Goal: Task Accomplishment & Management: Manage account settings

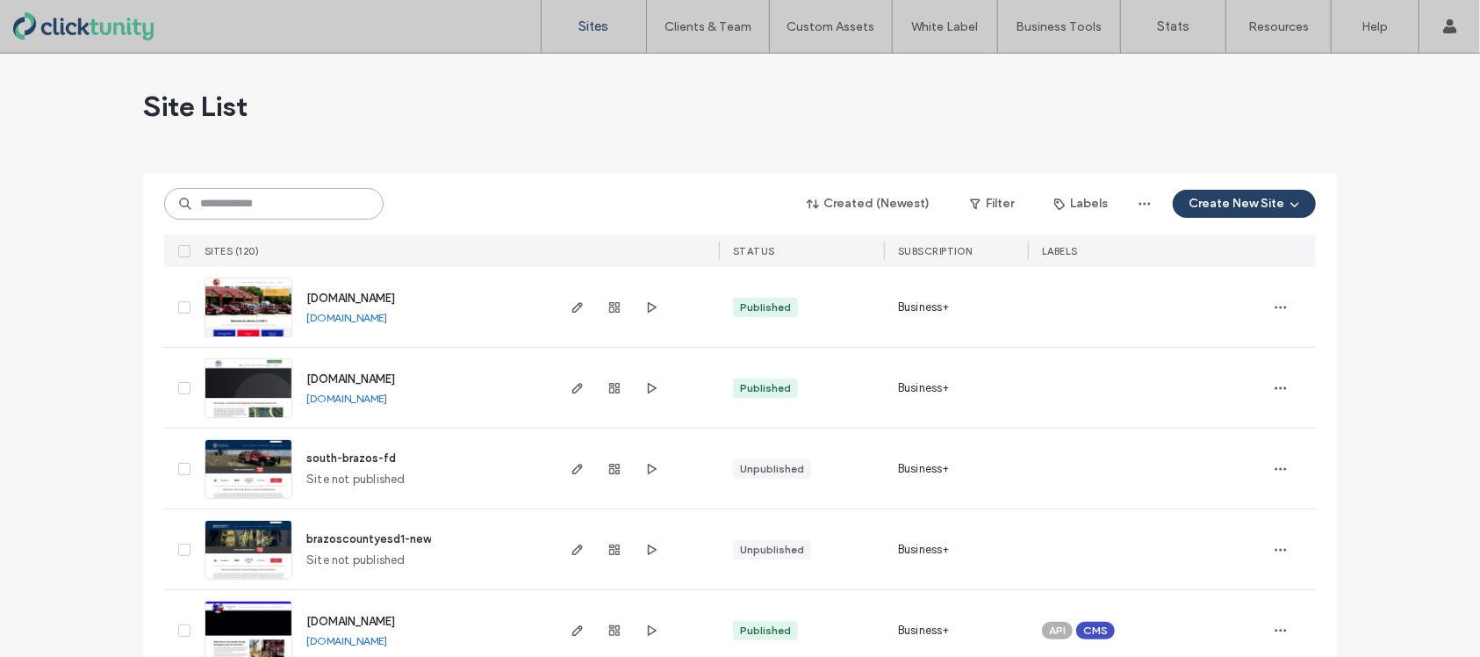
click at [311, 201] on input at bounding box center [273, 204] width 219 height 32
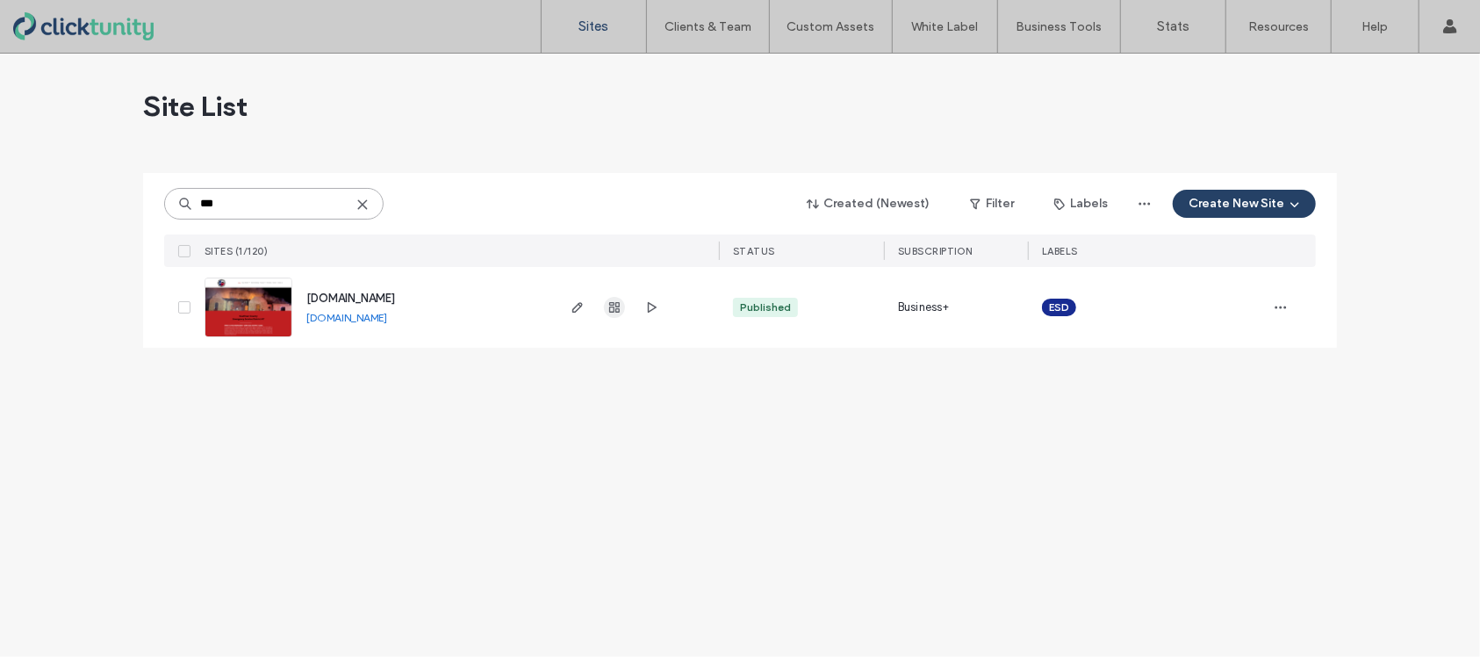
type input "***"
click at [617, 311] on use "button" at bounding box center [614, 307] width 11 height 11
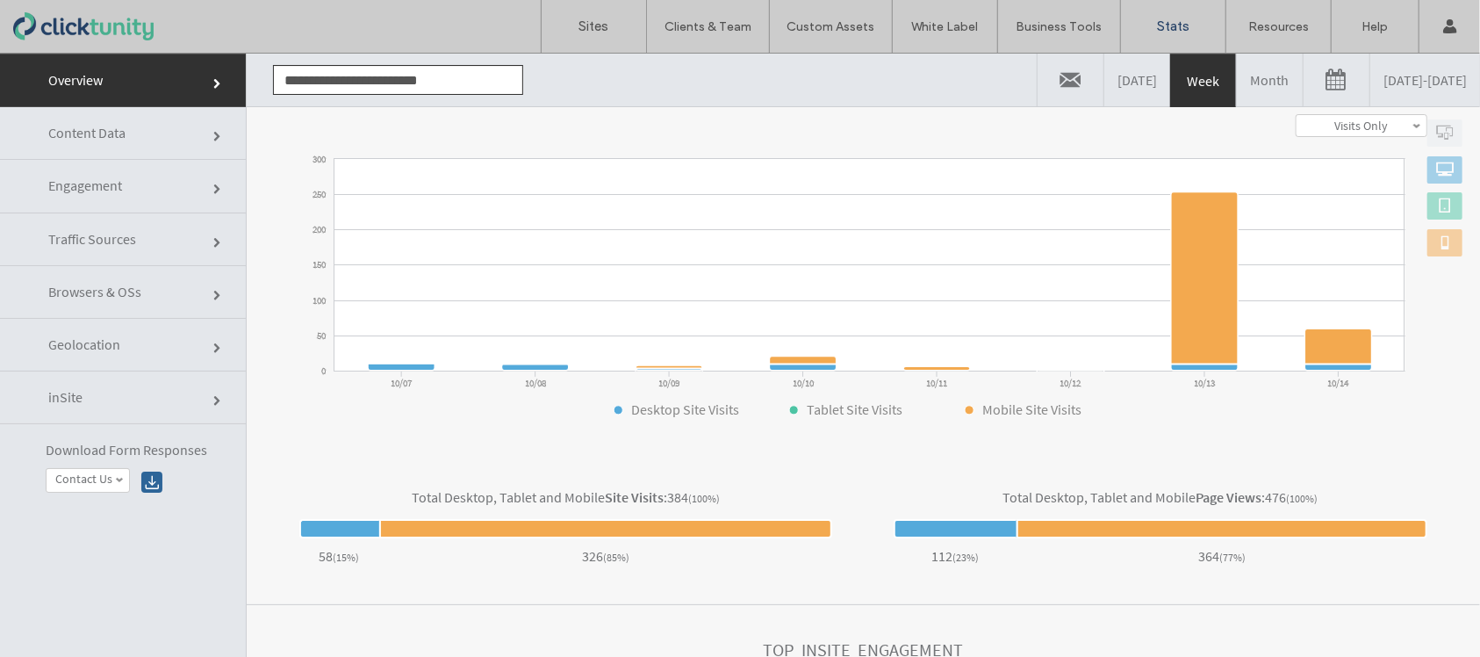
scroll to position [521, 0]
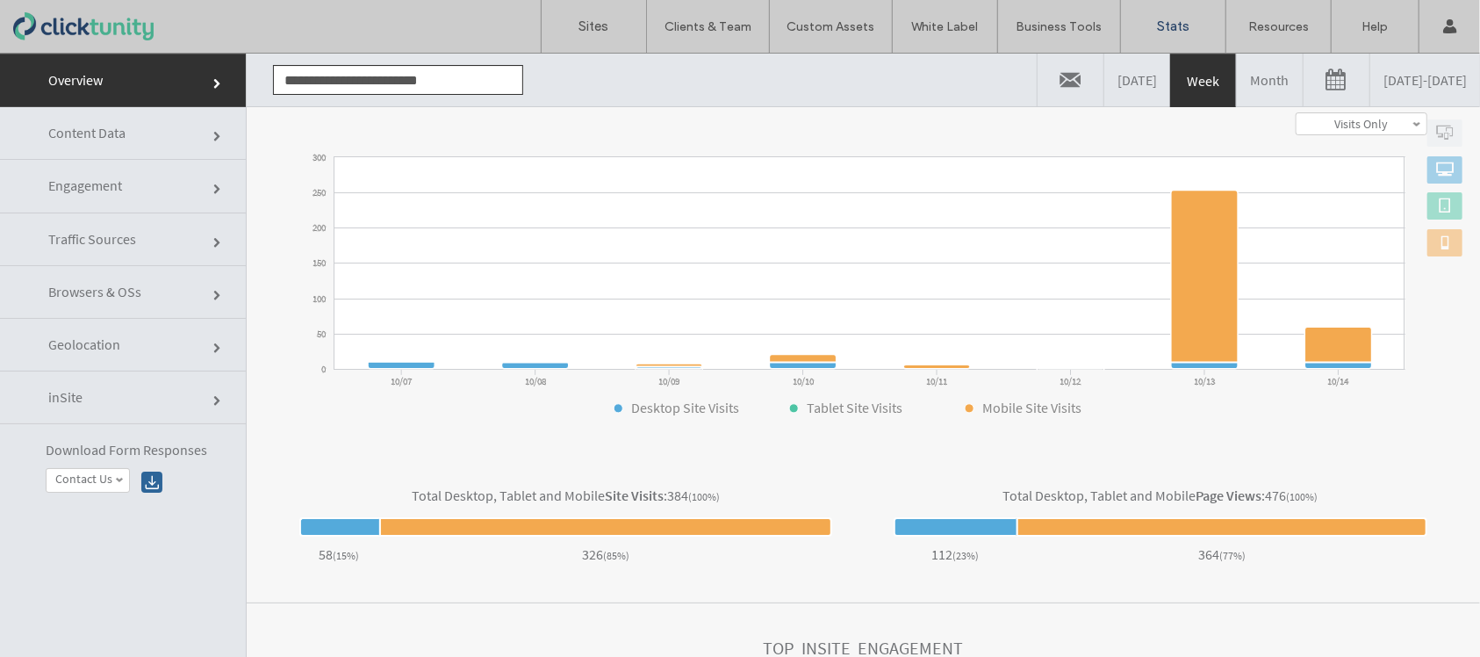
click at [213, 191] on span at bounding box center [218, 188] width 11 height 11
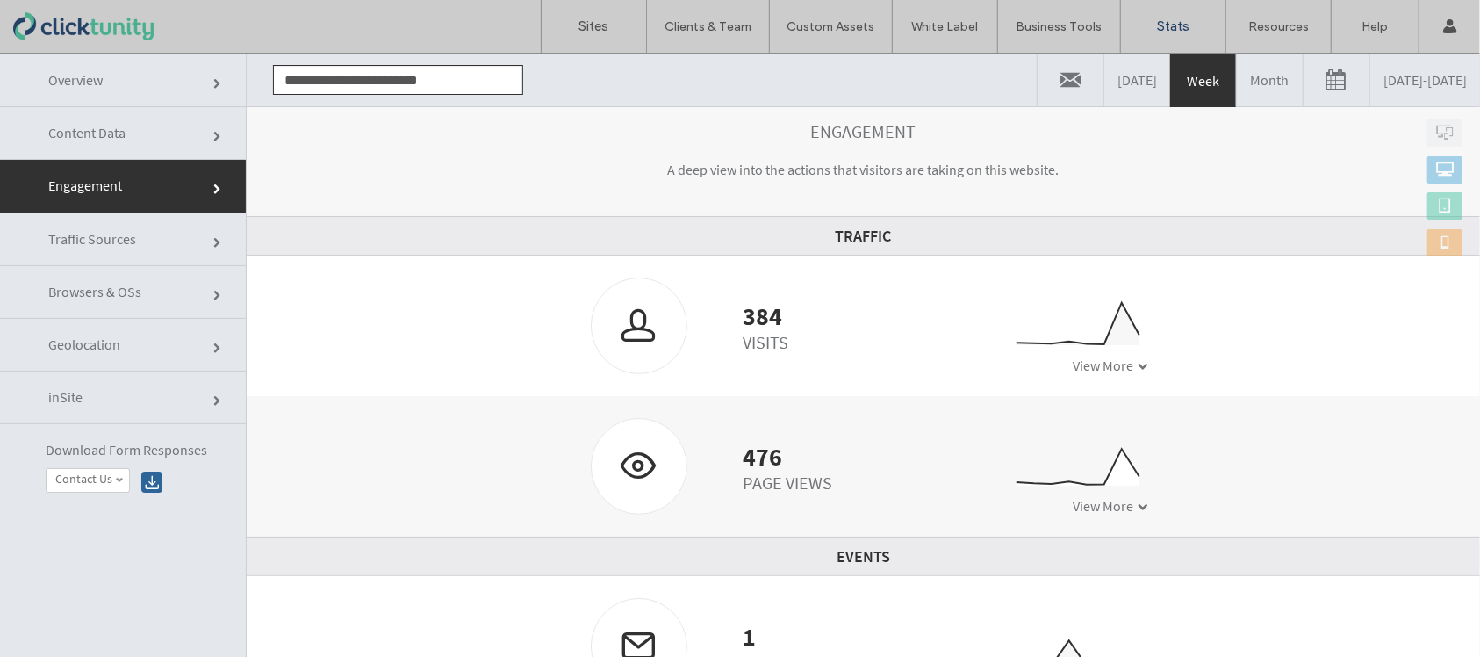
scroll to position [97, 0]
click at [1138, 361] on span at bounding box center [1143, 360] width 11 height 11
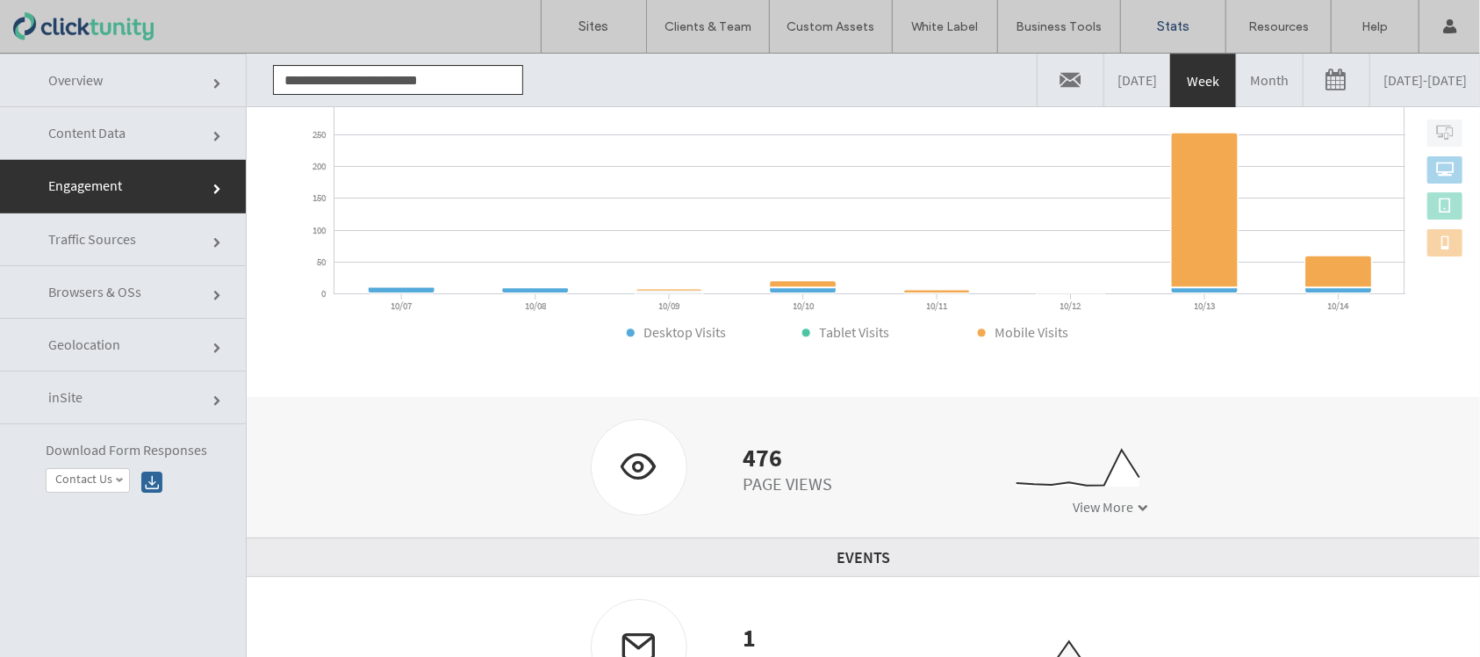
scroll to position [404, 0]
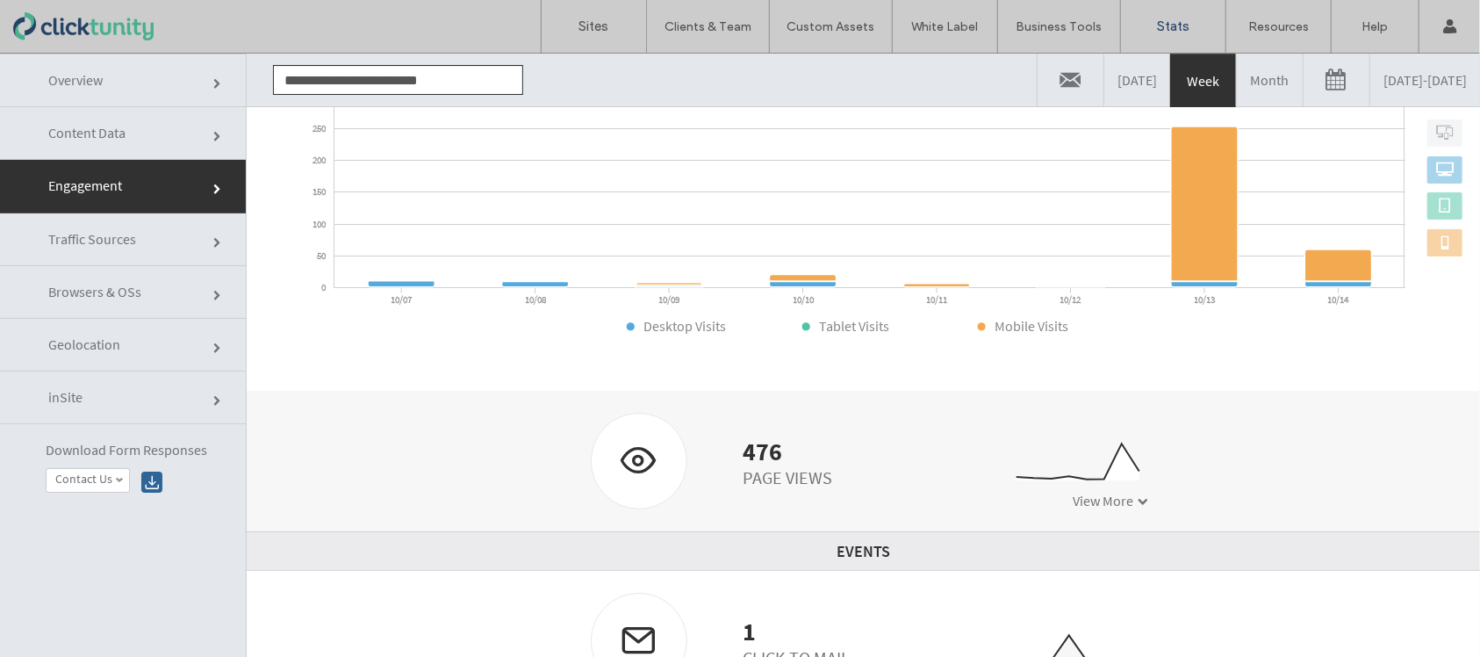
click at [1138, 503] on span at bounding box center [1143, 500] width 11 height 11
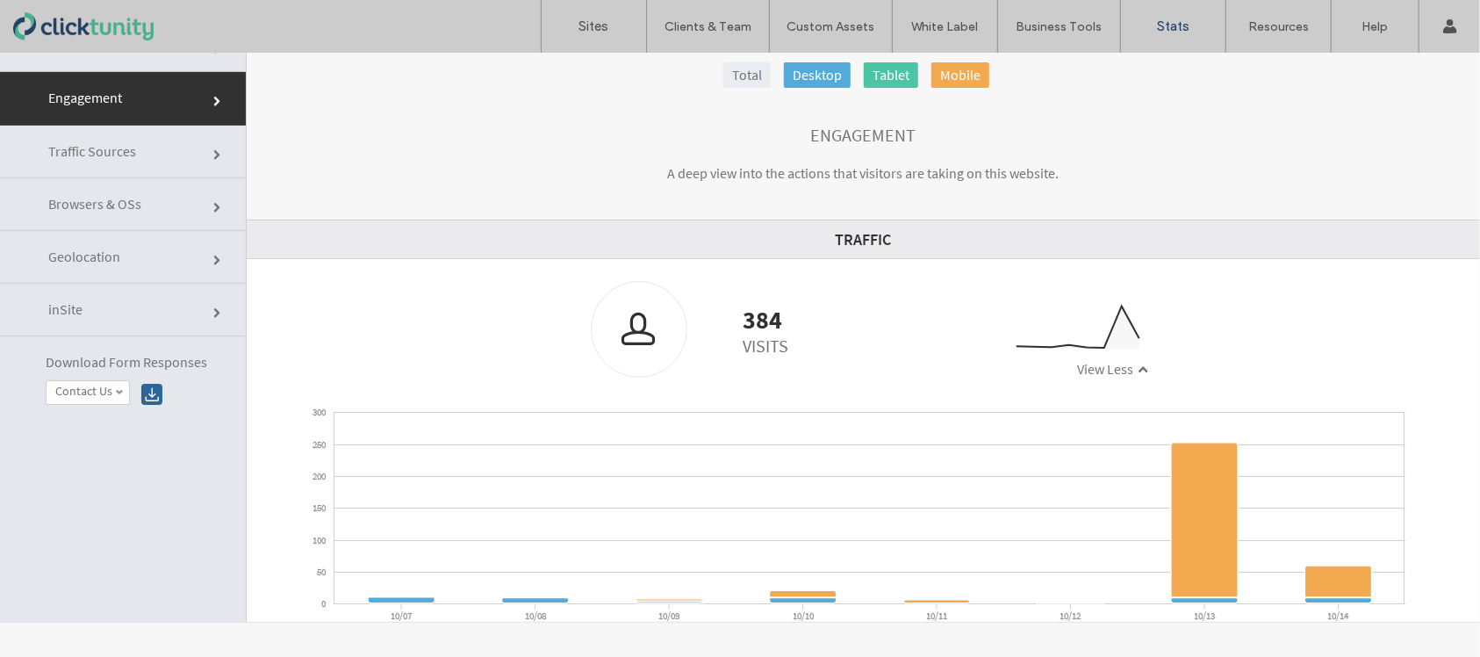
scroll to position [0, 0]
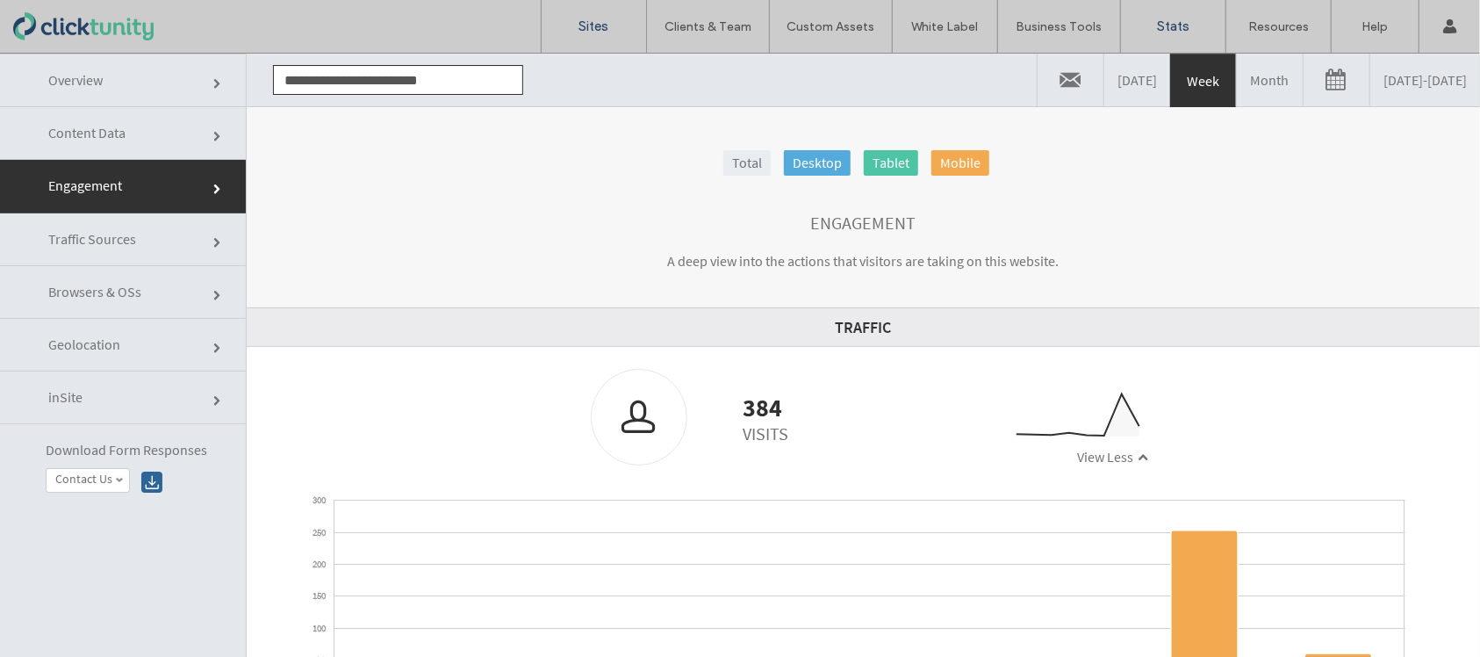
click at [592, 25] on label "Sites" at bounding box center [594, 26] width 30 height 16
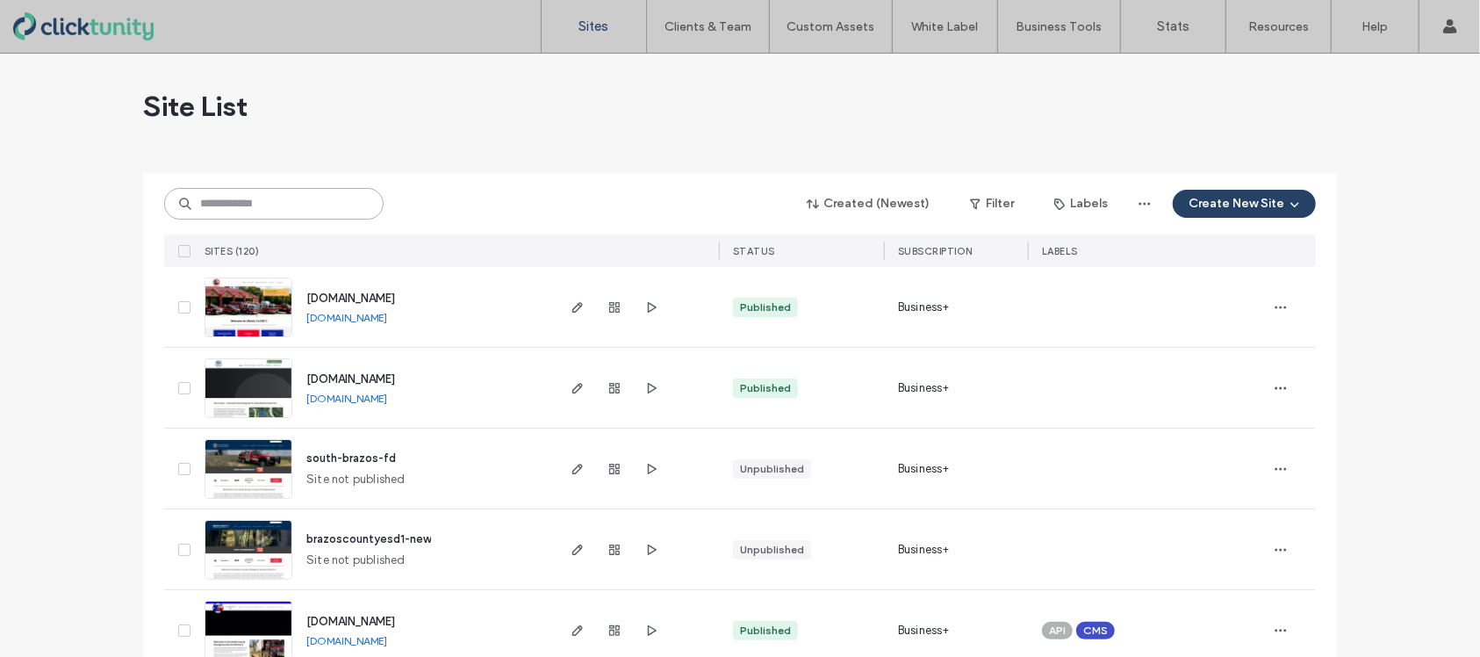
click at [295, 207] on input at bounding box center [273, 204] width 219 height 32
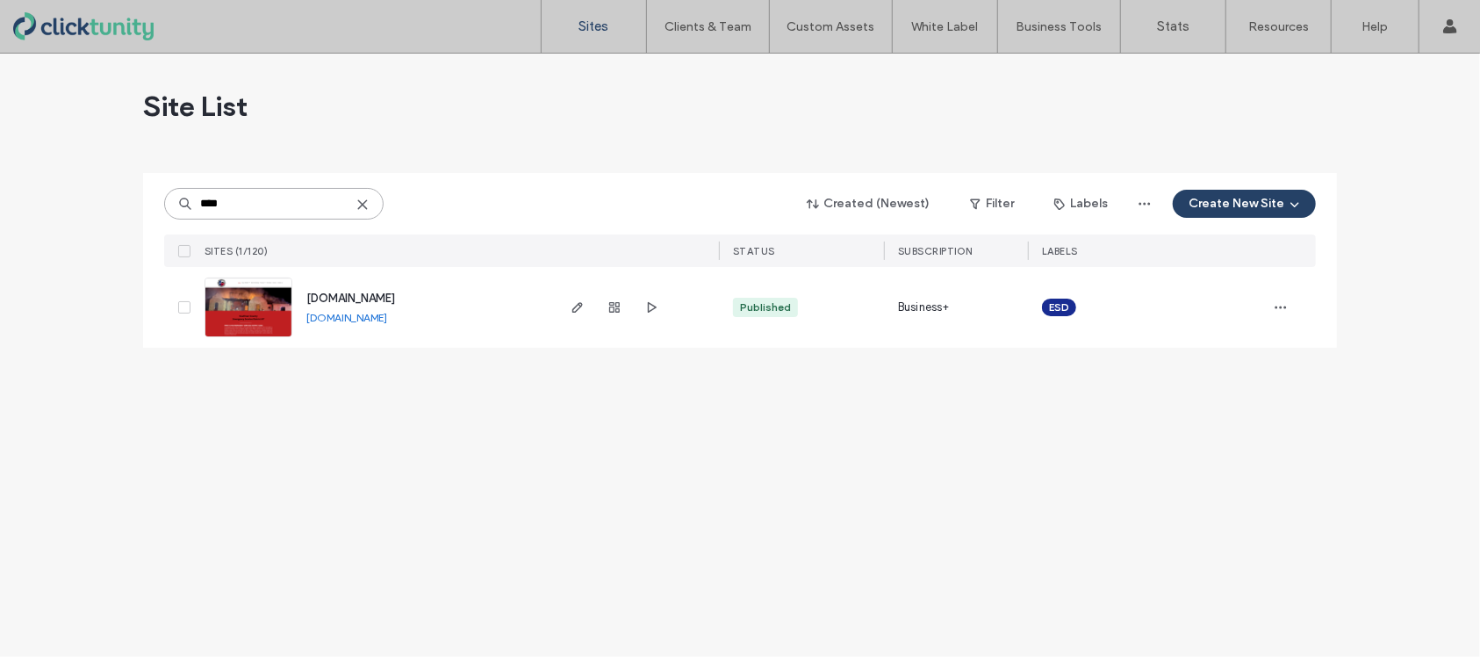
type input "****"
click at [323, 296] on span "[DOMAIN_NAME]" at bounding box center [350, 297] width 89 height 13
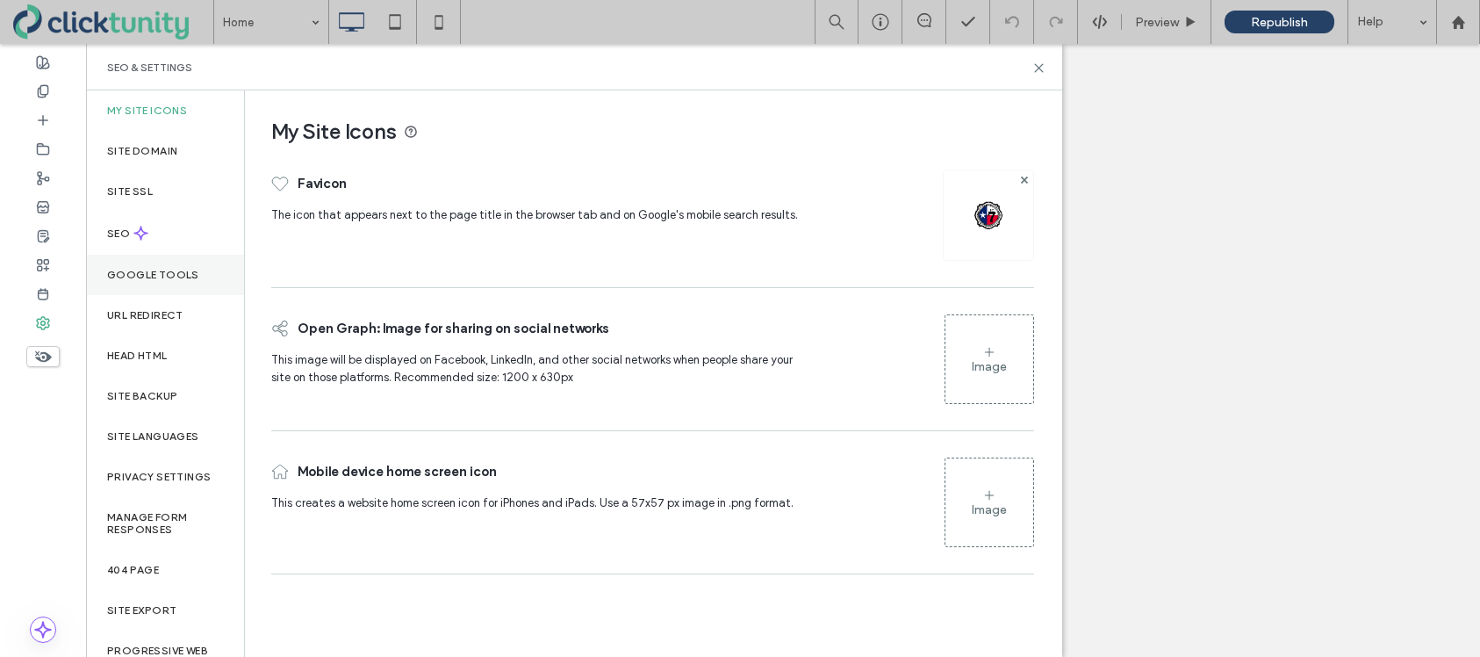
click at [186, 269] on label "Google Tools" at bounding box center [153, 275] width 92 height 12
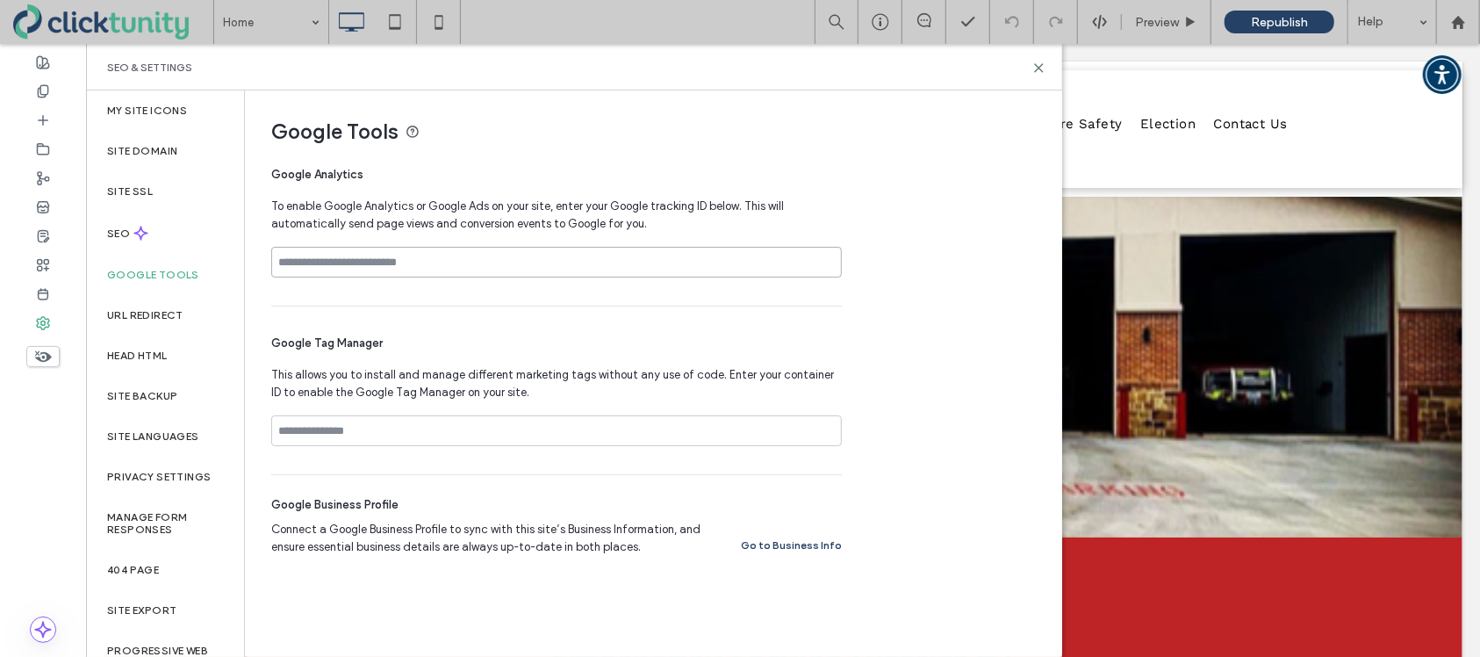
click at [463, 266] on input at bounding box center [556, 262] width 571 height 31
paste input "**********"
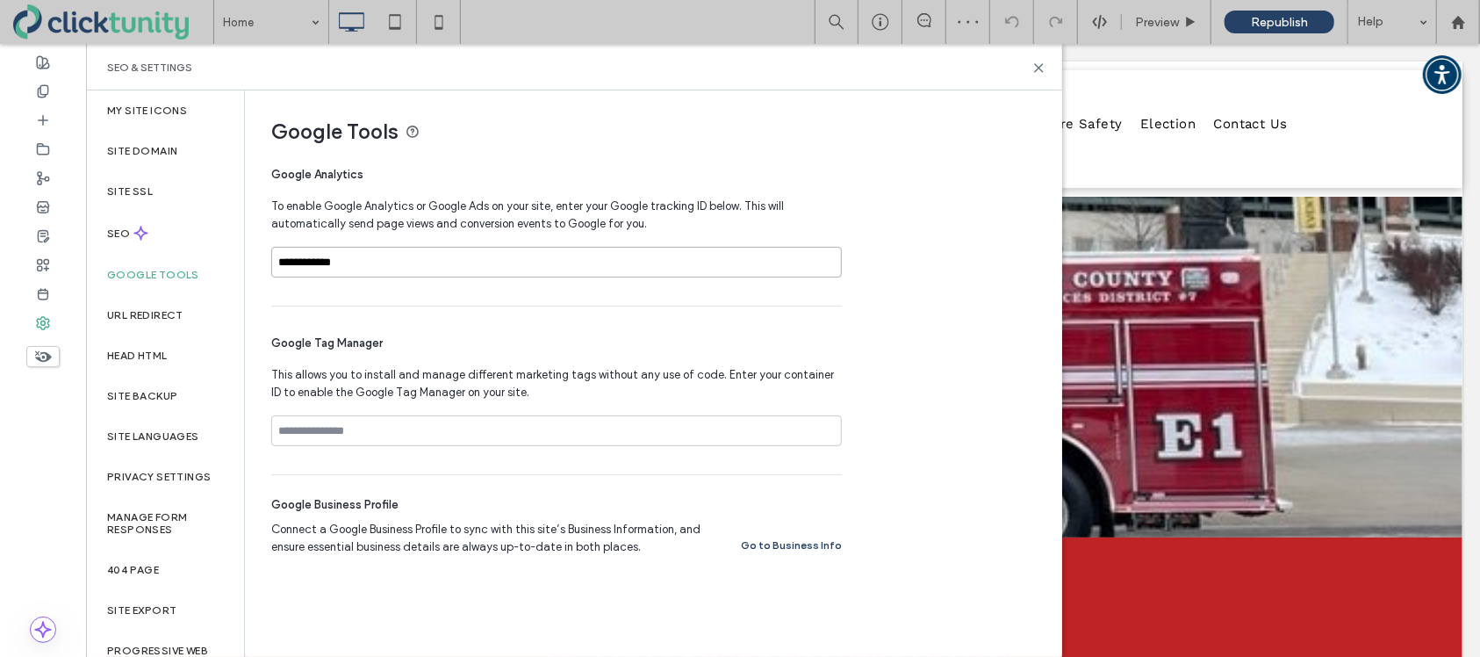
type input "**********"
click at [485, 341] on span "Google Tag Manager" at bounding box center [556, 343] width 571 height 18
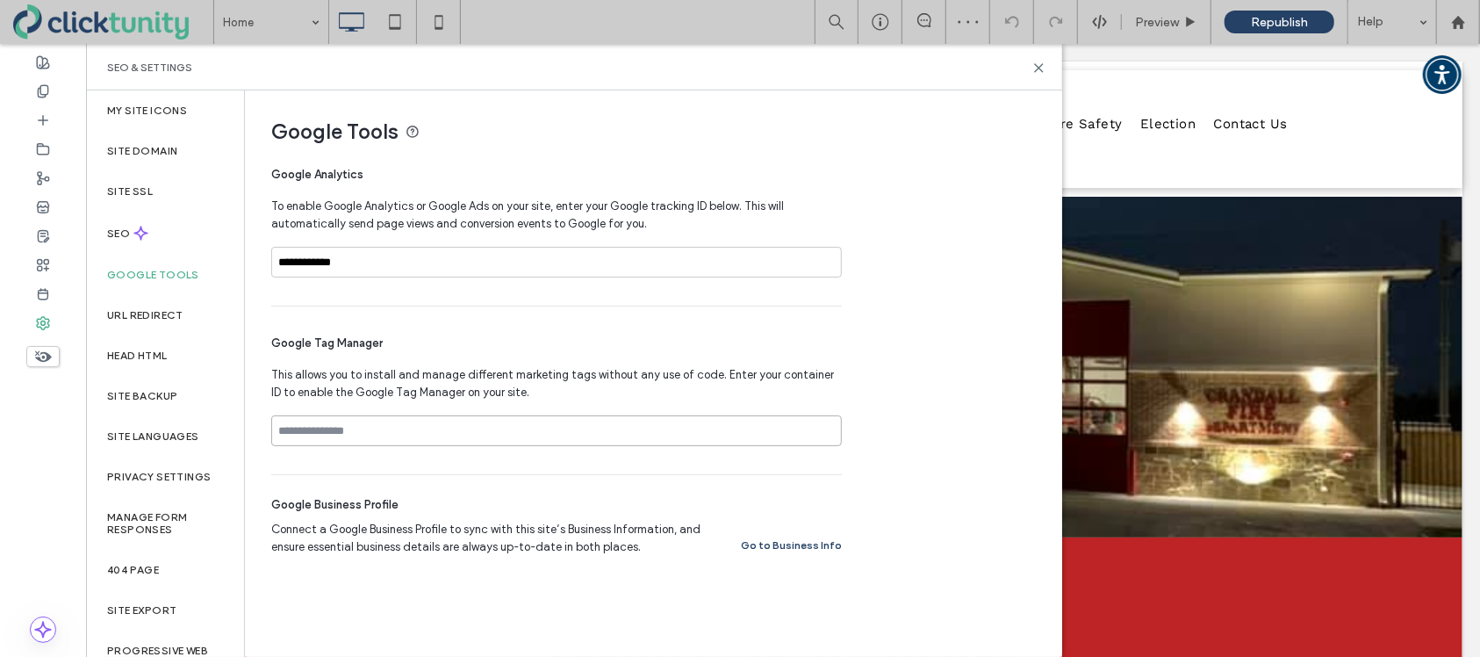
click at [438, 429] on input at bounding box center [556, 430] width 571 height 31
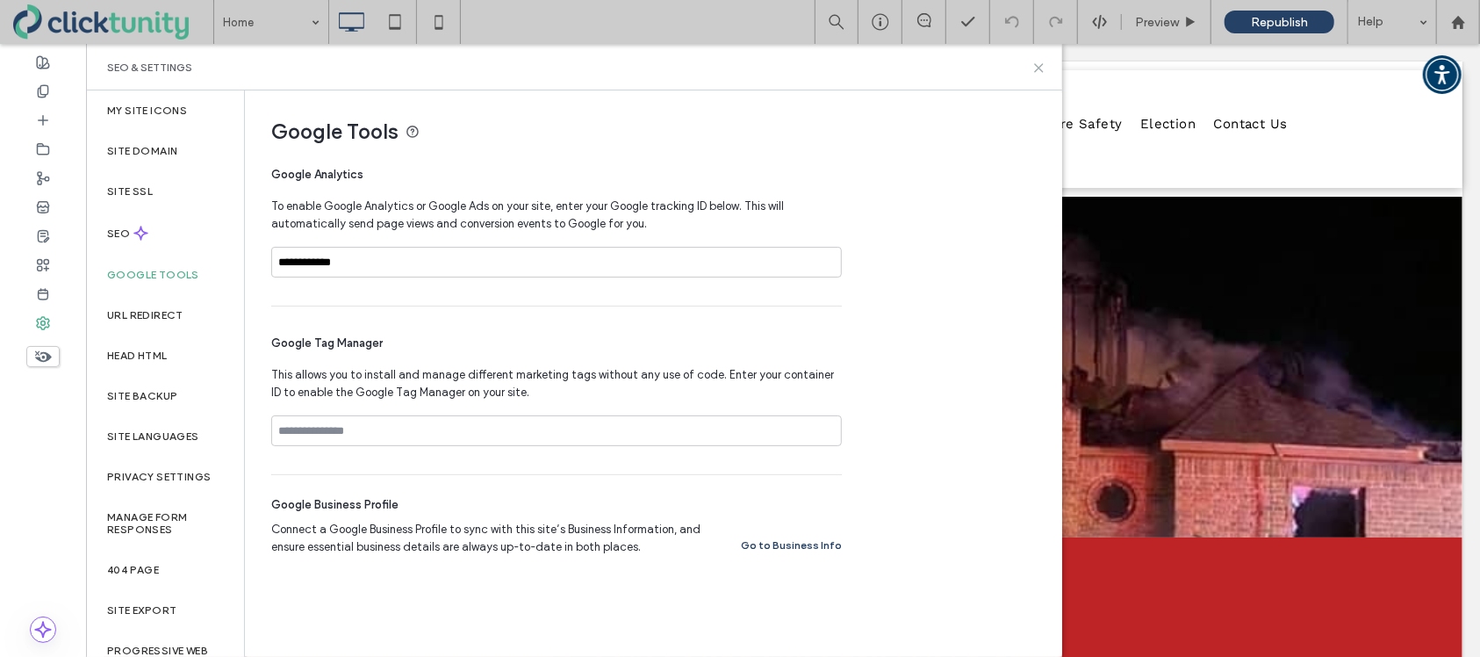
click at [1039, 72] on icon at bounding box center [1038, 67] width 13 height 13
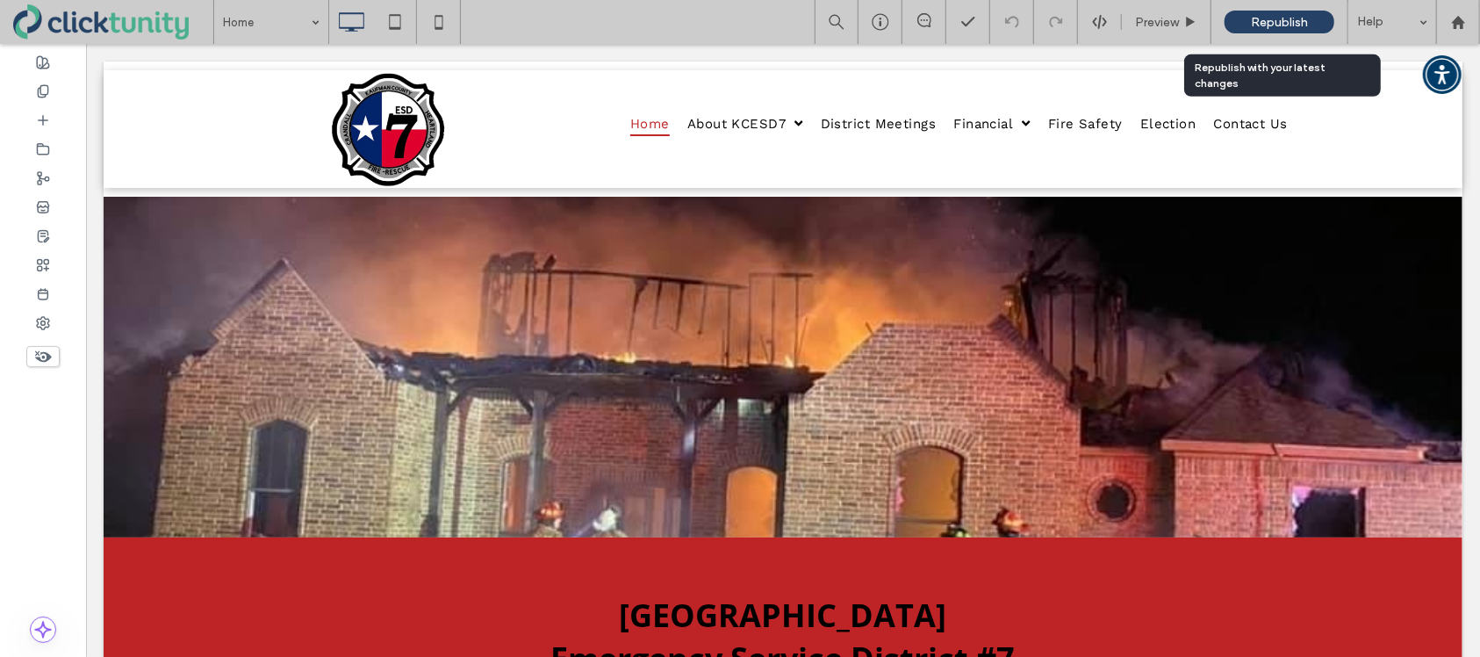
click at [1259, 28] on span "Republish" at bounding box center [1279, 22] width 57 height 15
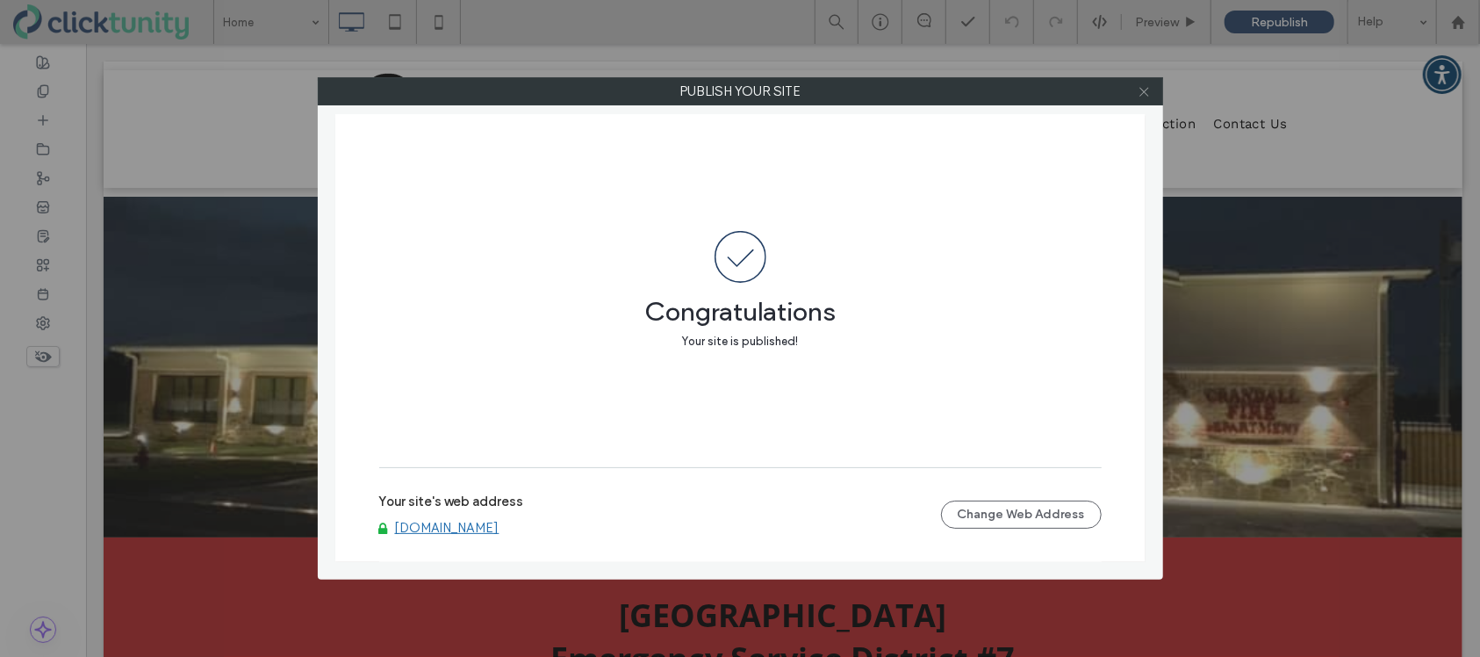
click at [1145, 92] on icon at bounding box center [1144, 91] width 13 height 13
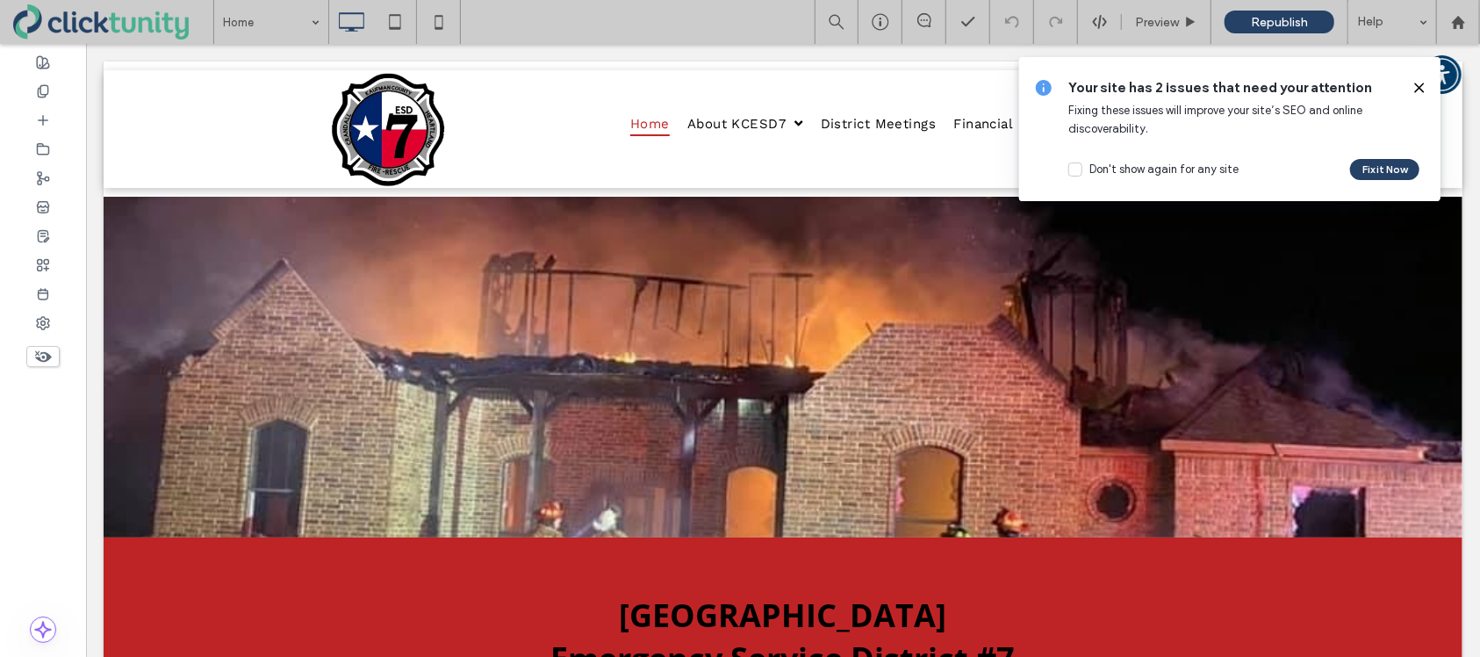
click at [1418, 88] on use at bounding box center [1419, 87] width 8 height 8
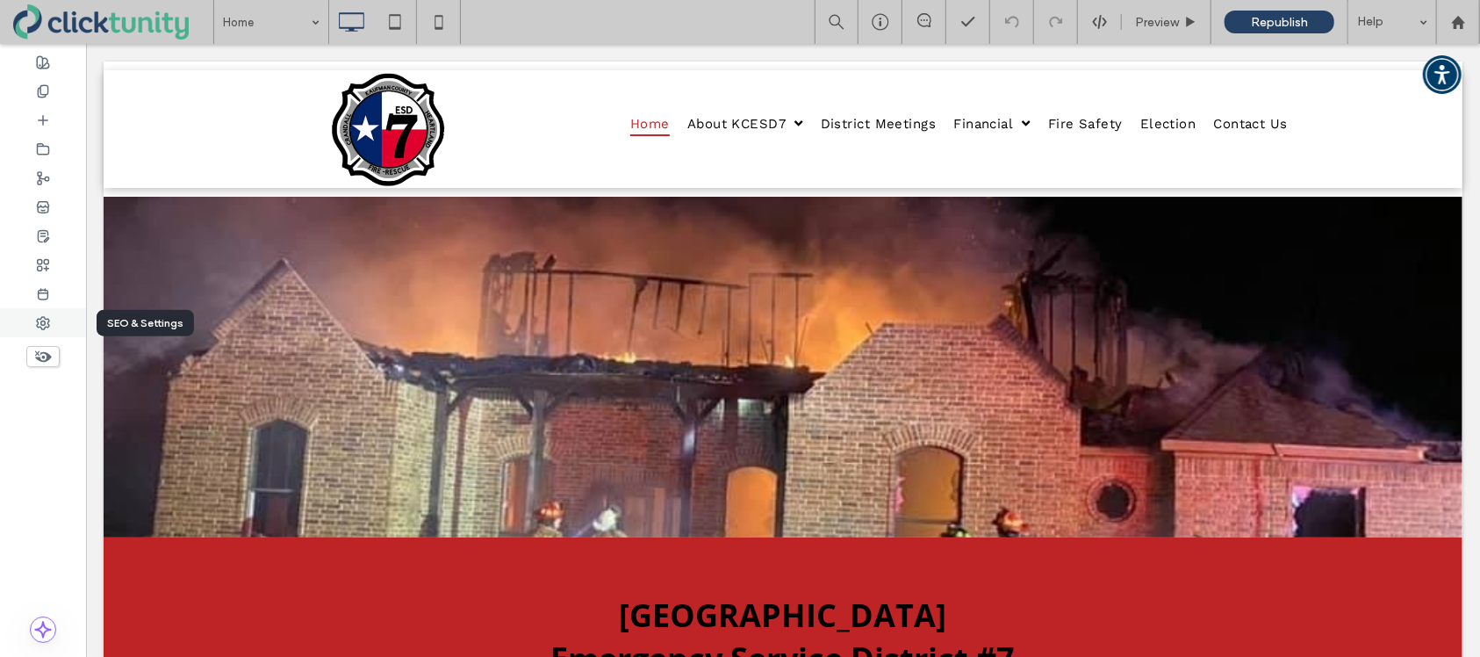
click at [60, 318] on div at bounding box center [43, 322] width 86 height 29
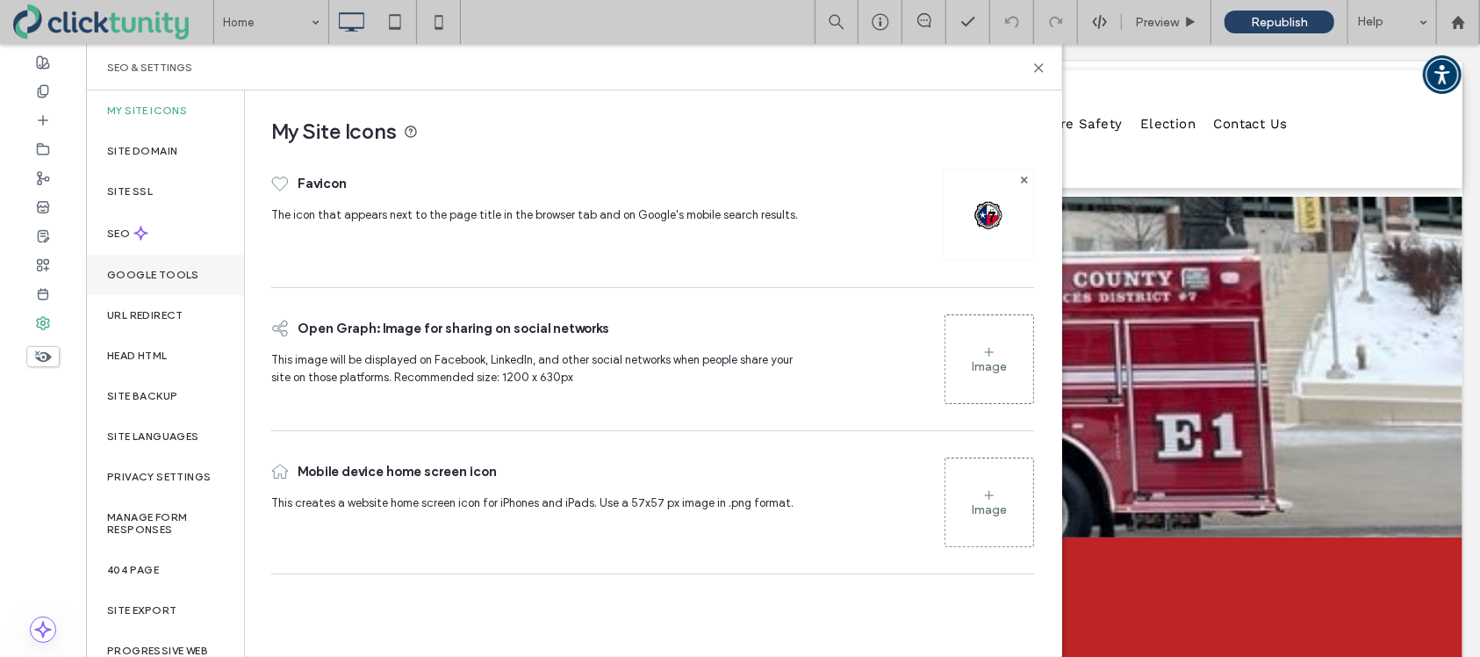
click at [162, 276] on label "Google Tools" at bounding box center [153, 275] width 92 height 12
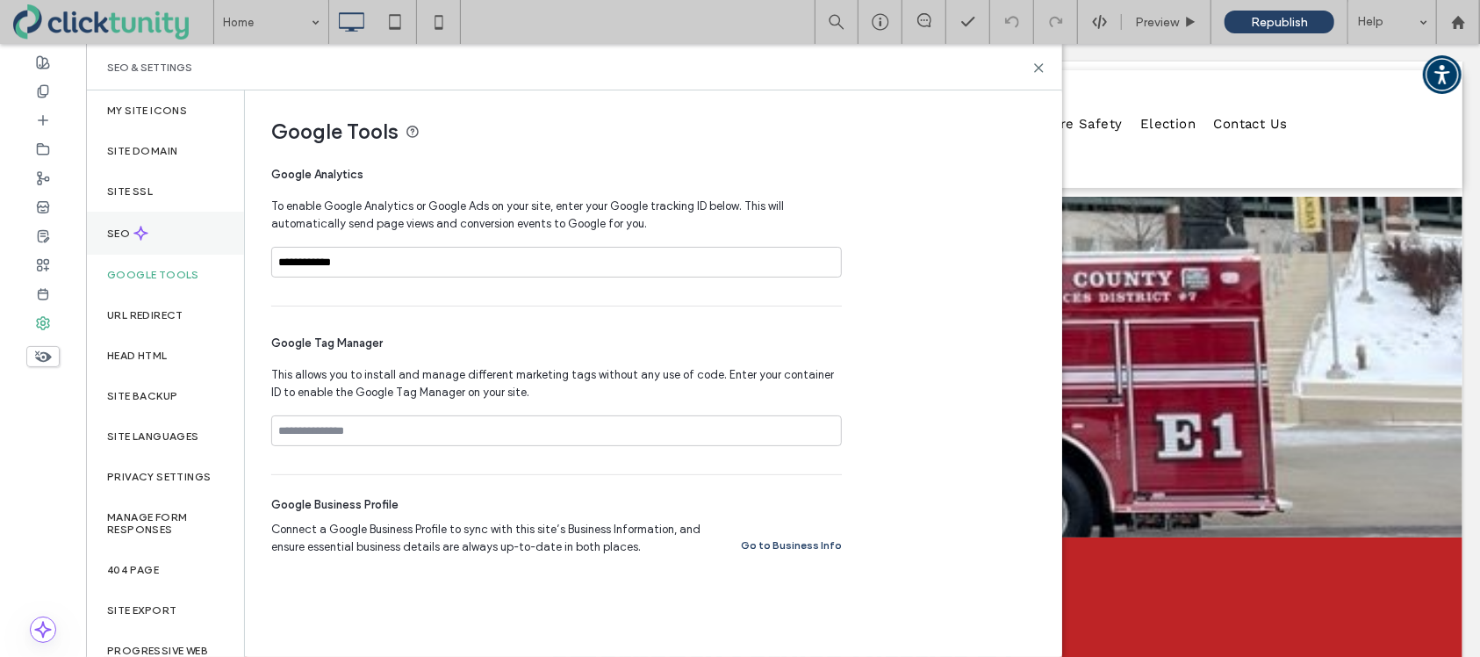
click at [164, 234] on div "SEO" at bounding box center [165, 233] width 158 height 43
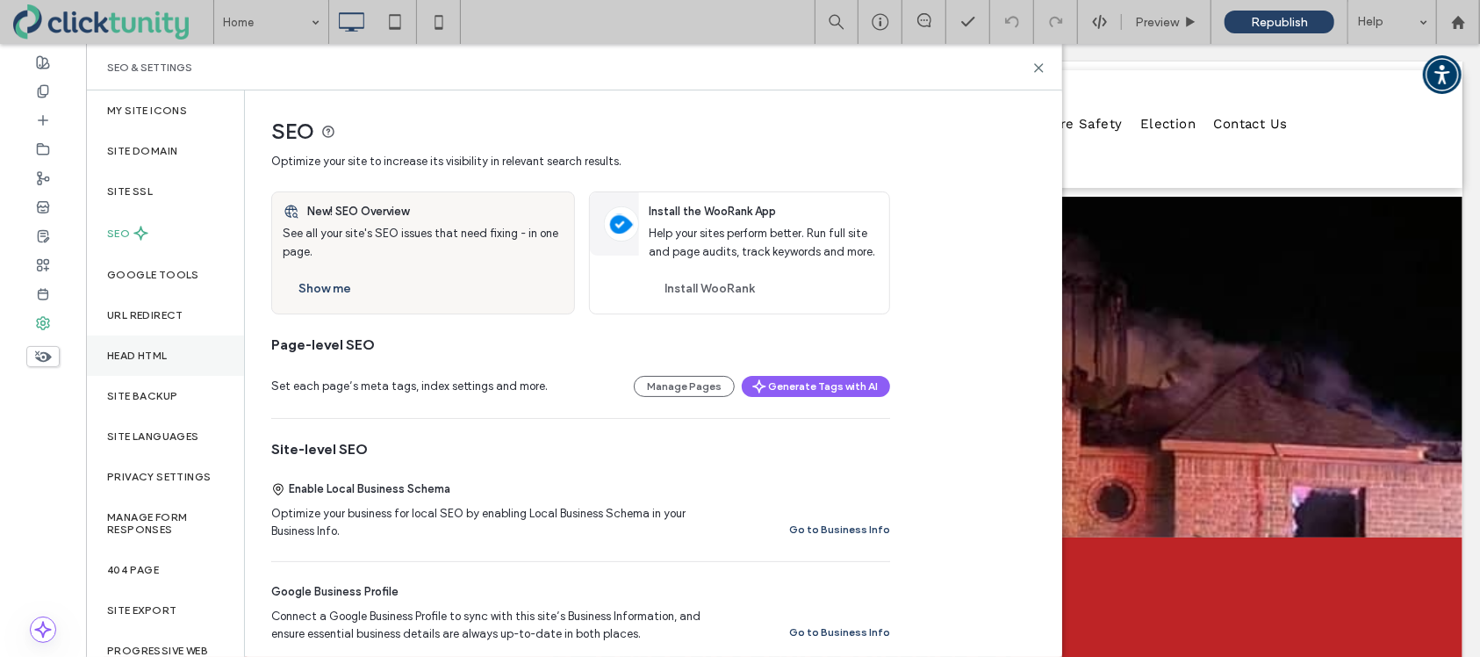
click at [164, 349] on label "Head HTML" at bounding box center [137, 355] width 61 height 12
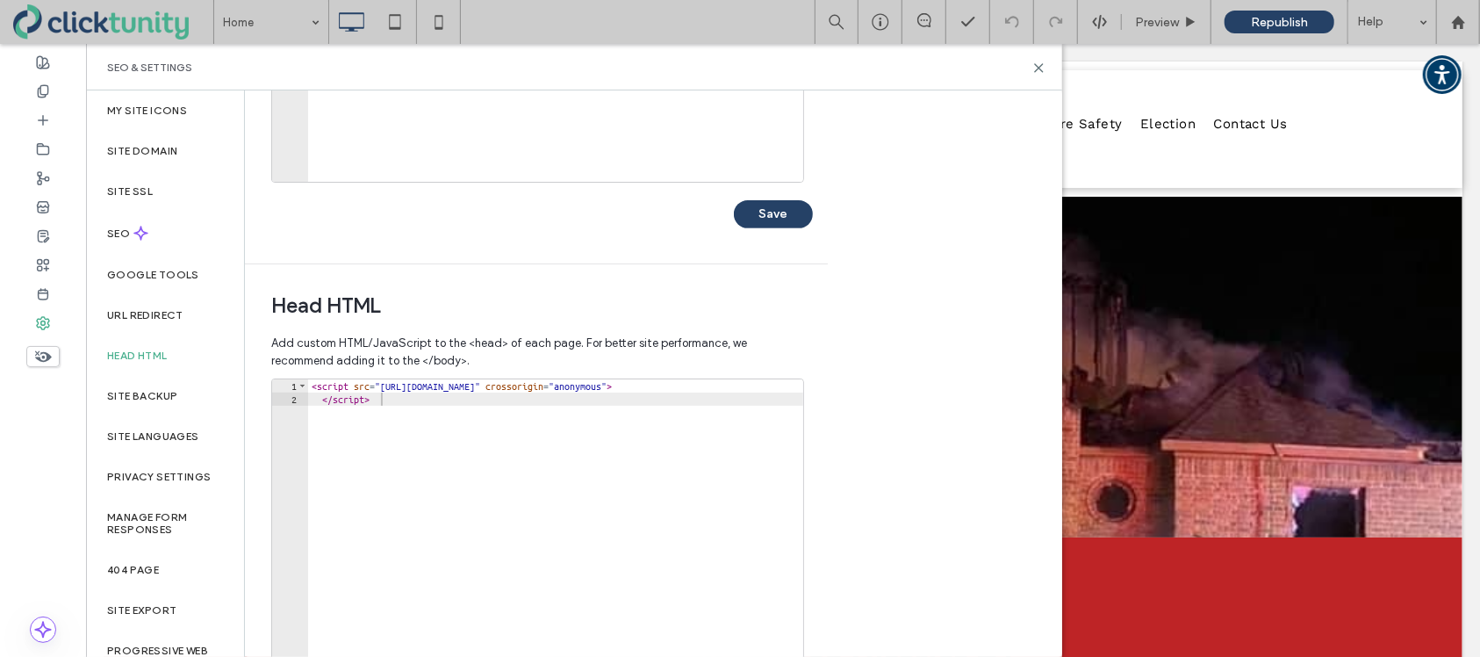
scroll to position [391, 0]
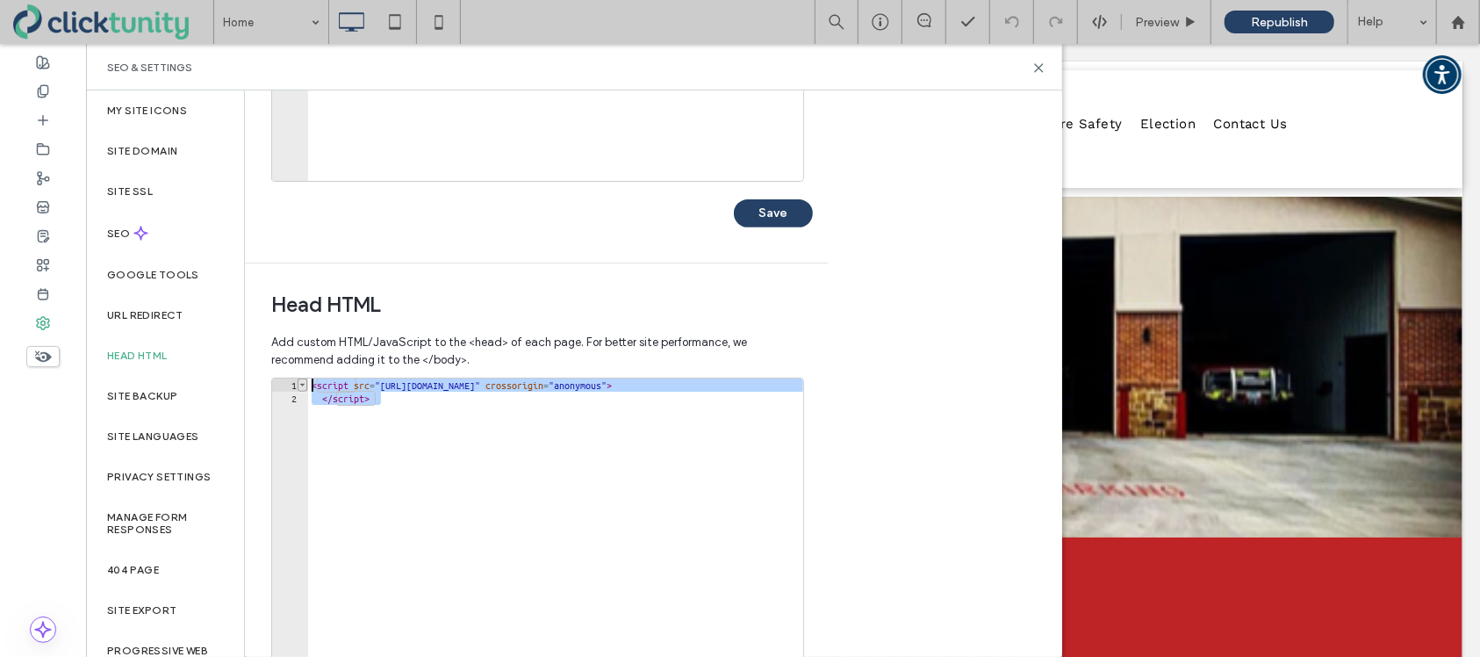
drag, startPoint x: 402, startPoint y: 399, endPoint x: 302, endPoint y: 382, distance: 101.6
click at [303, 382] on div "********* 1 2 < script src = "https://kit.fontawesome.com/9a463d3067.js" crosso…" at bounding box center [537, 552] width 533 height 351
paste textarea "***"
type textarea "**********"
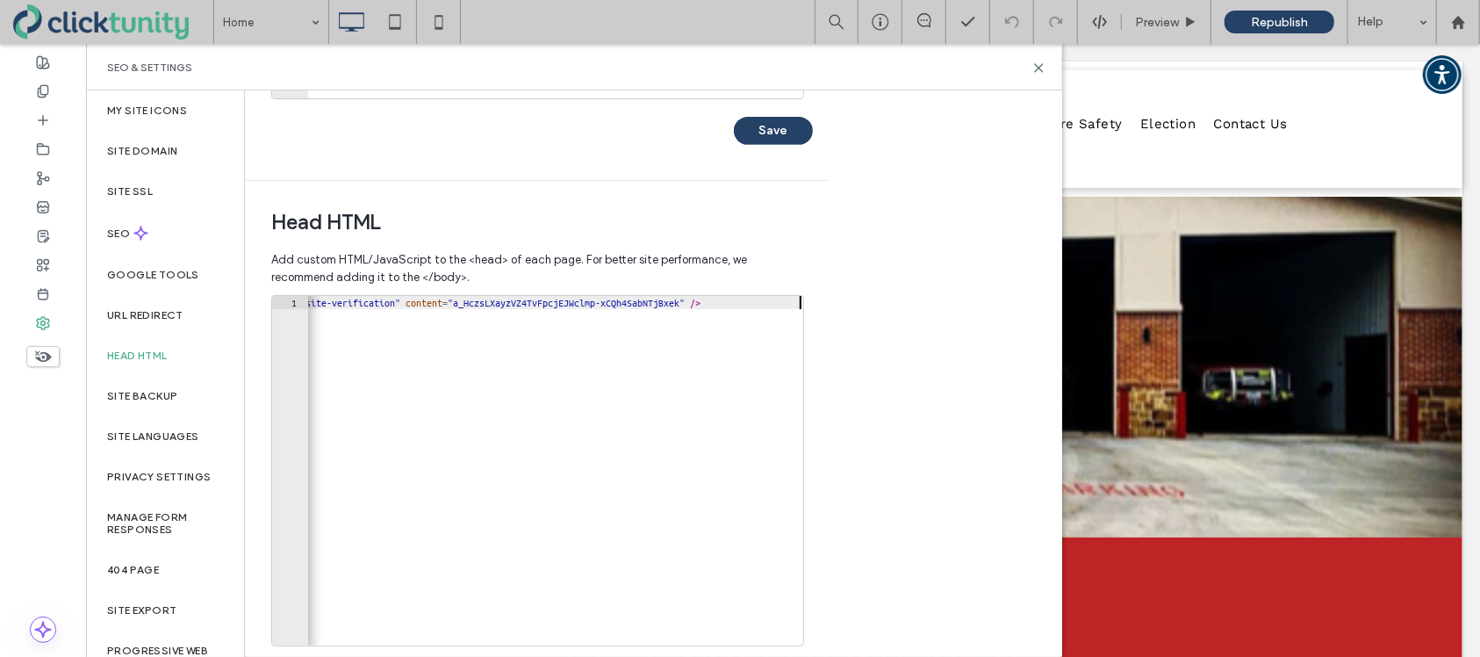
scroll to position [545, 0]
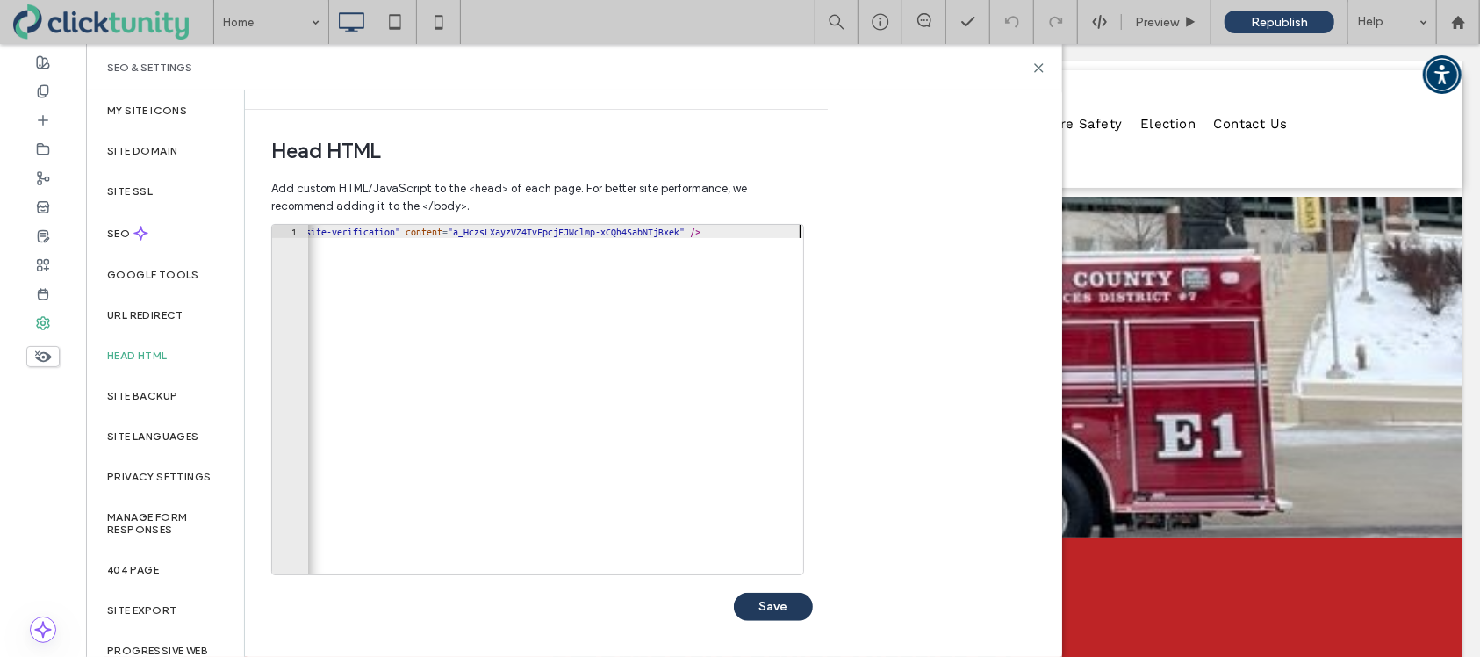
click at [760, 601] on button "Save" at bounding box center [773, 606] width 79 height 28
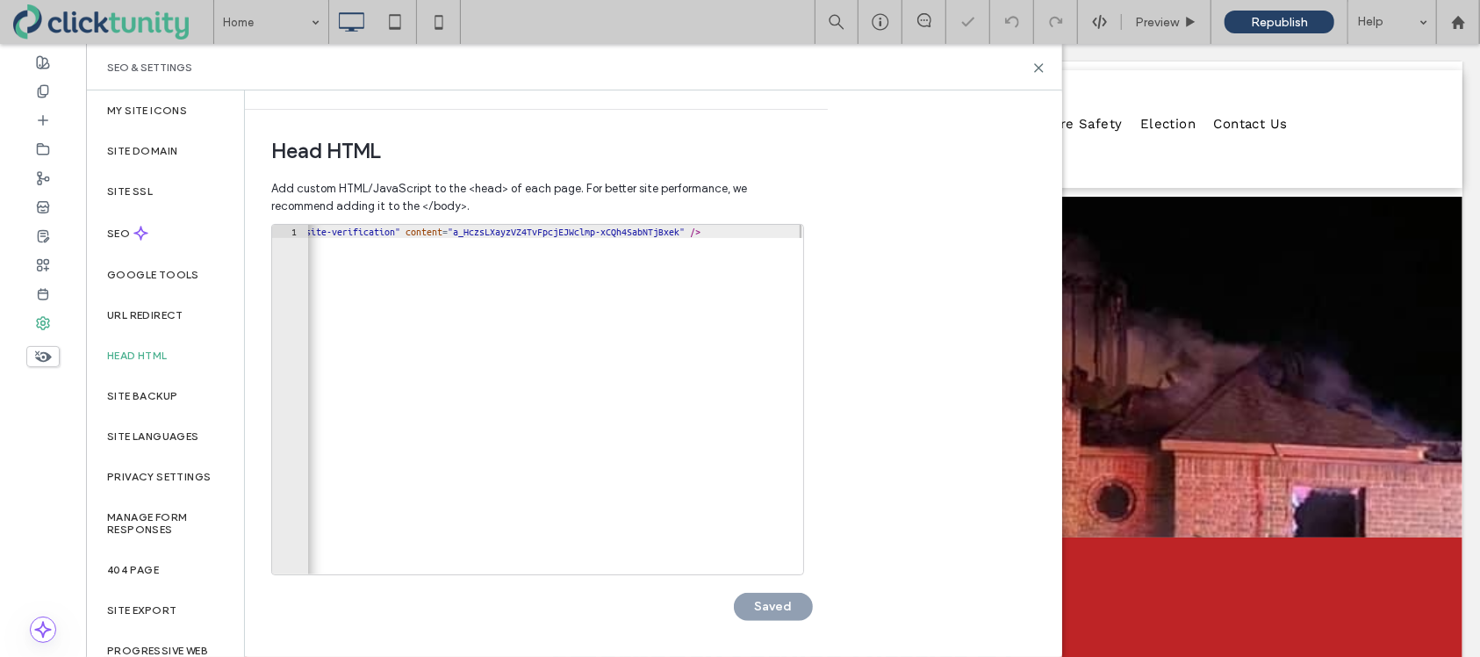
scroll to position [0, 0]
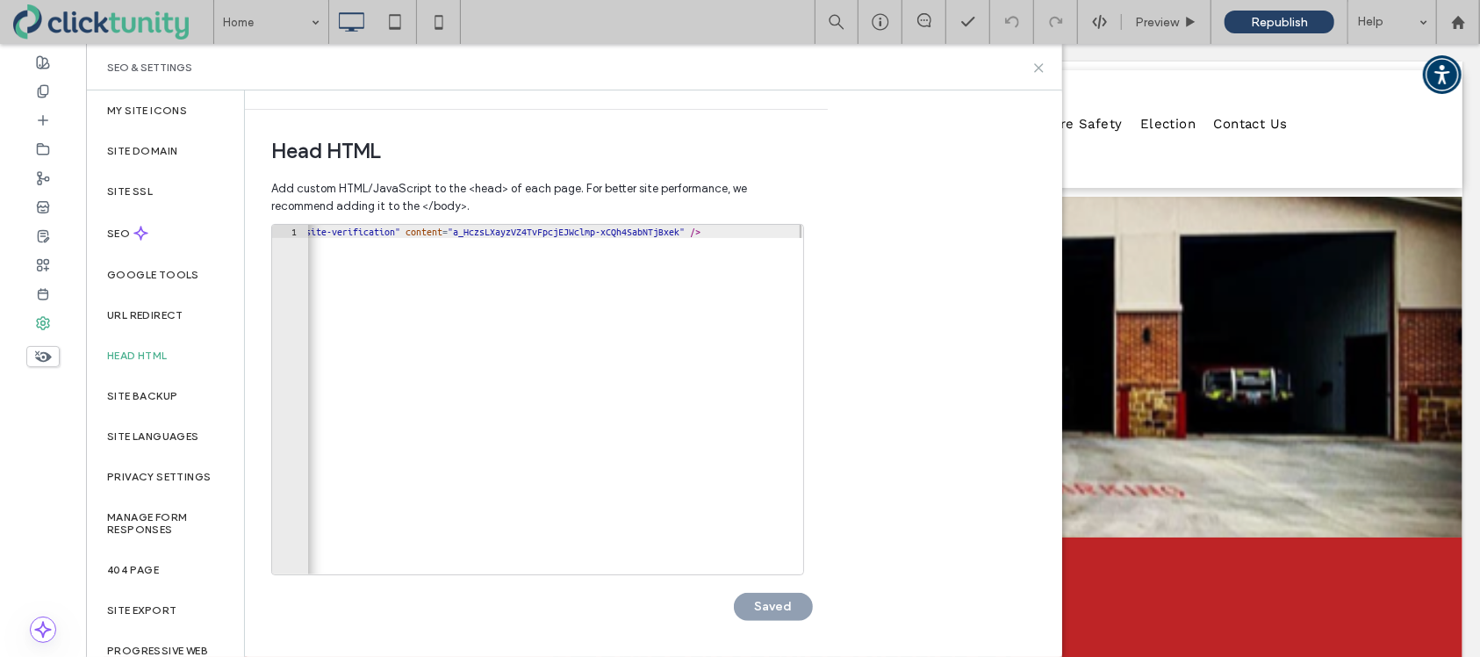
click at [1040, 69] on use at bounding box center [1039, 68] width 8 height 8
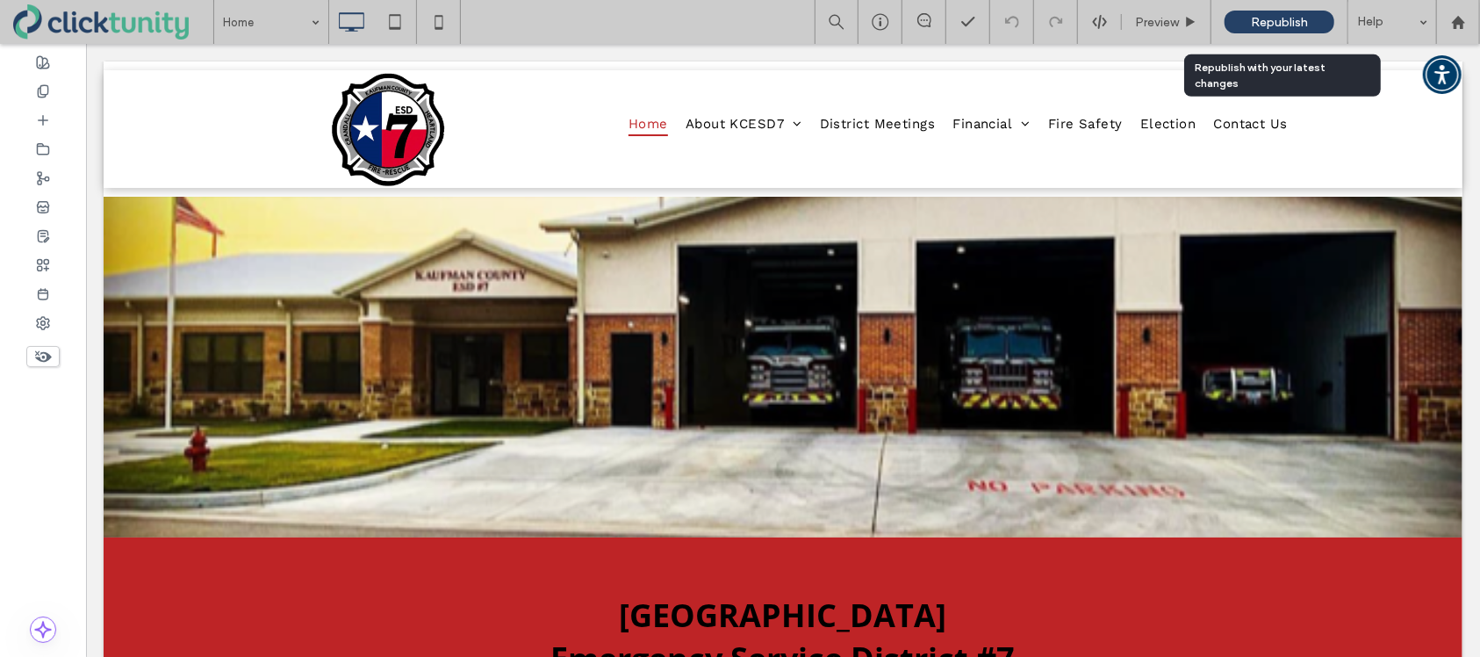
click at [1238, 22] on div "Republish" at bounding box center [1279, 22] width 110 height 23
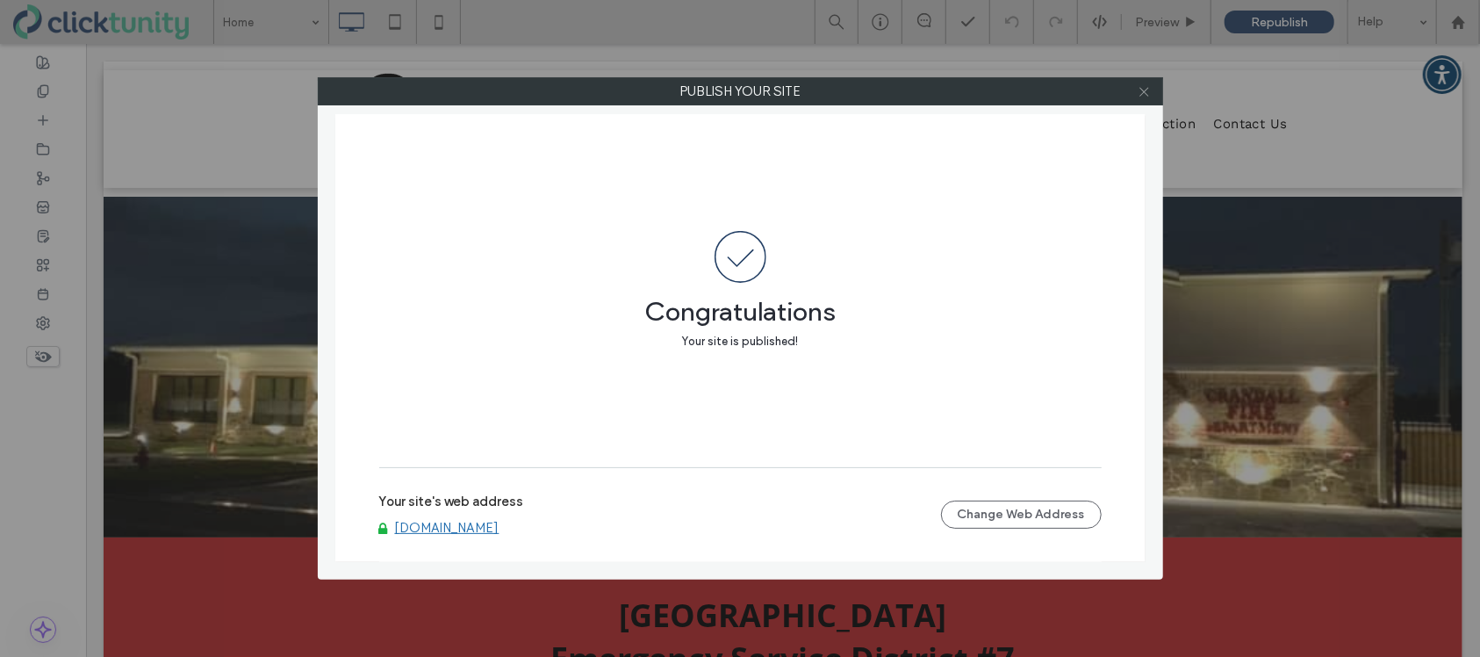
click at [1145, 92] on use at bounding box center [1143, 91] width 9 height 9
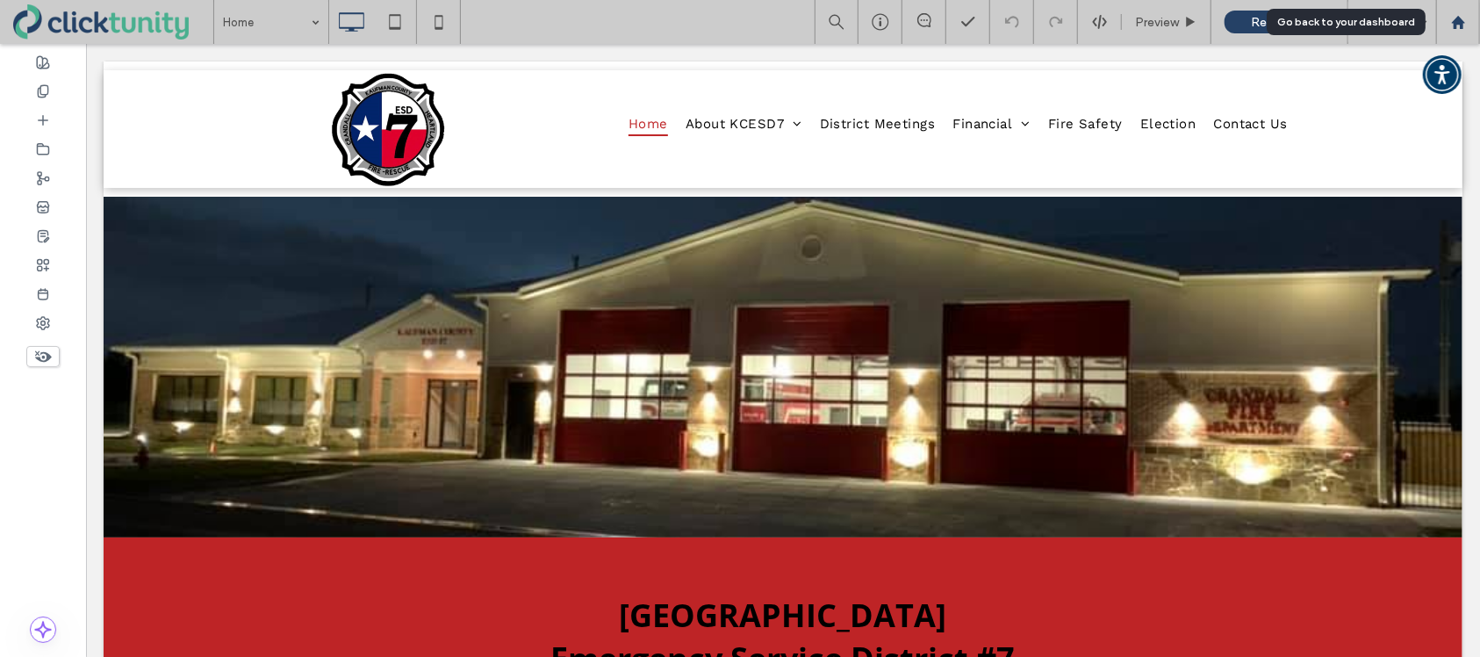
click at [1464, 26] on icon at bounding box center [1458, 22] width 15 height 15
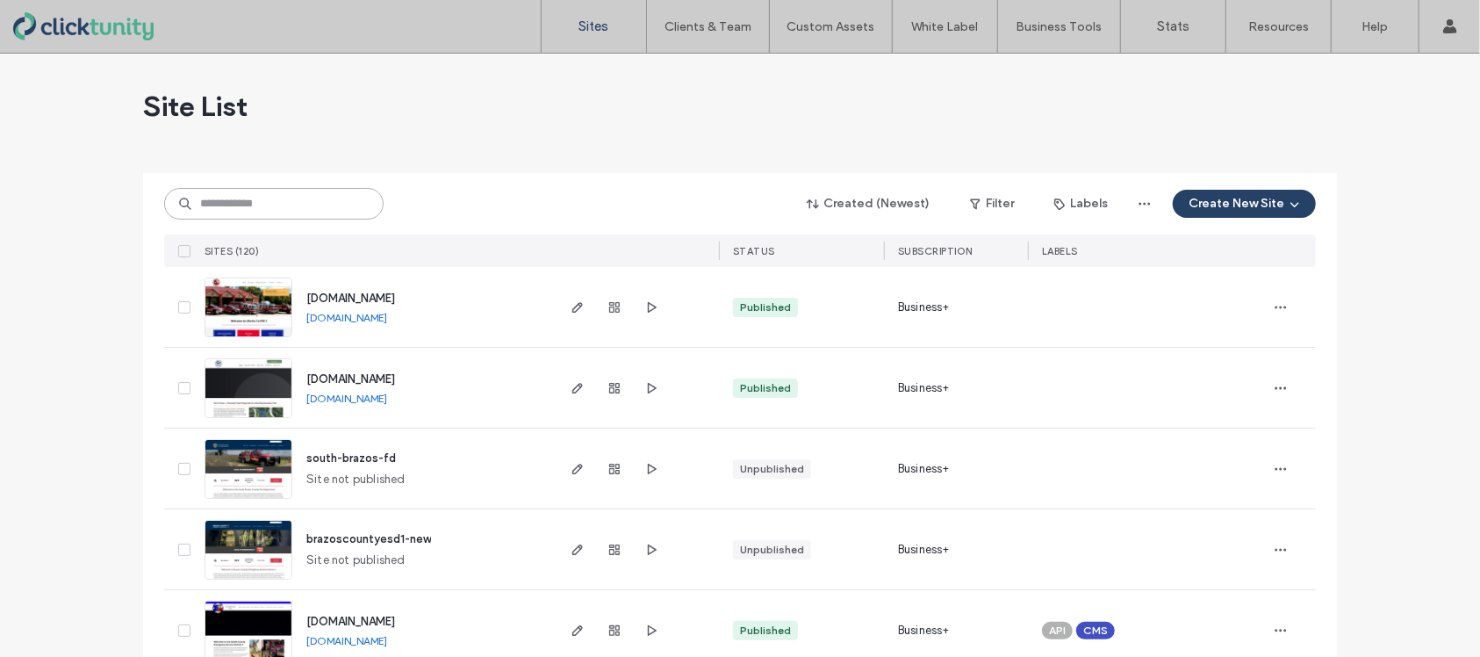
click at [243, 206] on input at bounding box center [273, 204] width 219 height 32
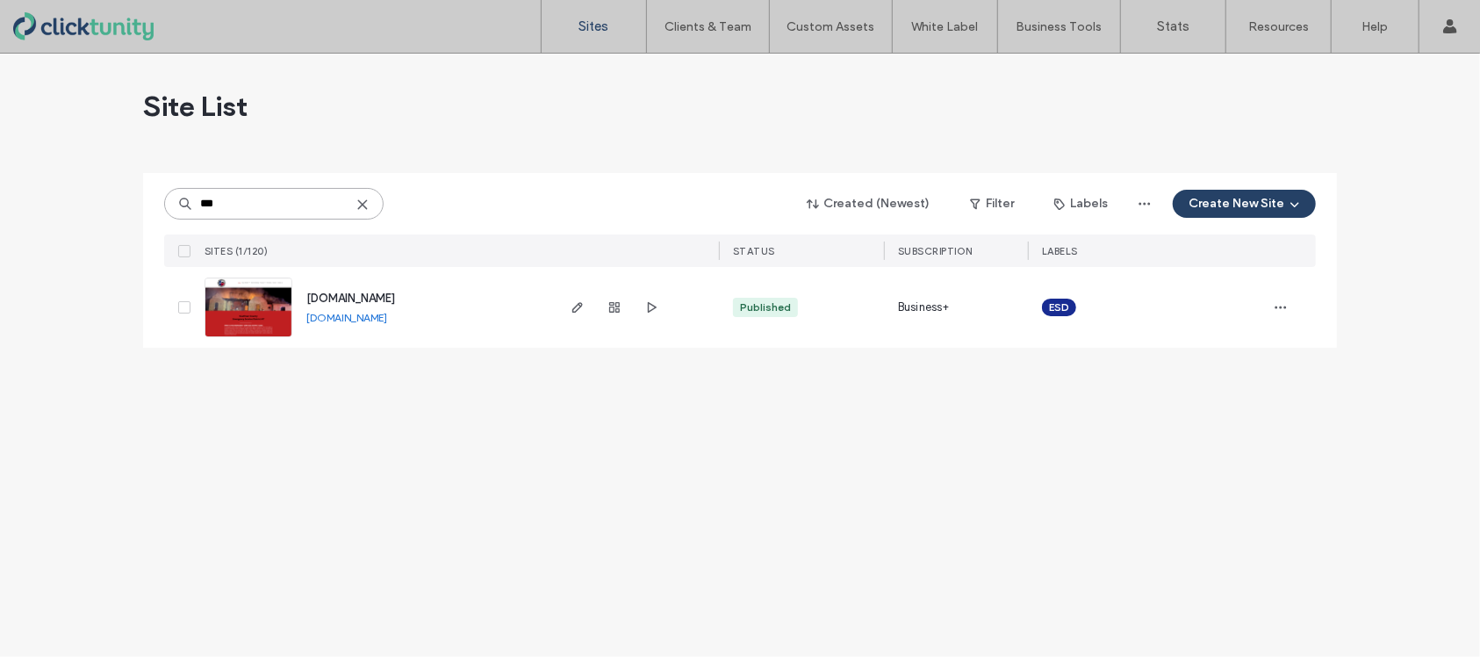
type input "***"
click at [339, 297] on span "[DOMAIN_NAME]" at bounding box center [350, 297] width 89 height 13
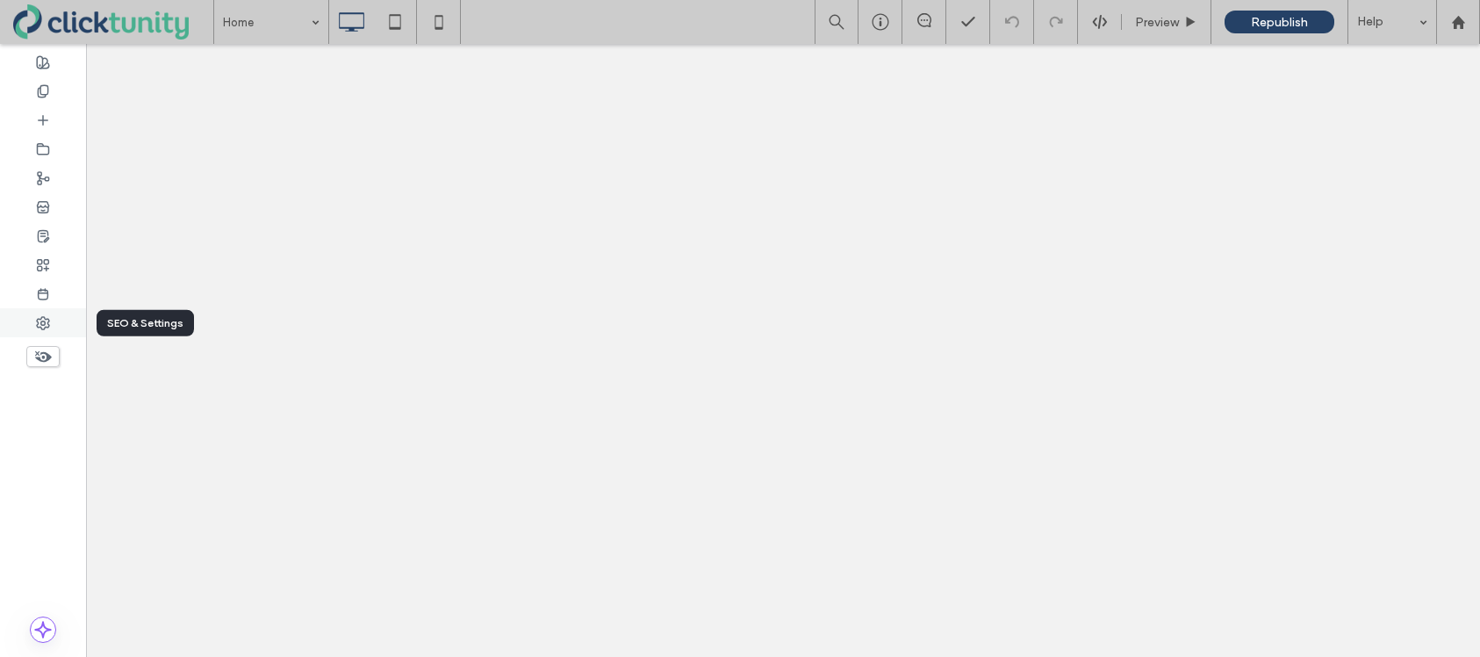
click at [54, 319] on div at bounding box center [43, 322] width 86 height 29
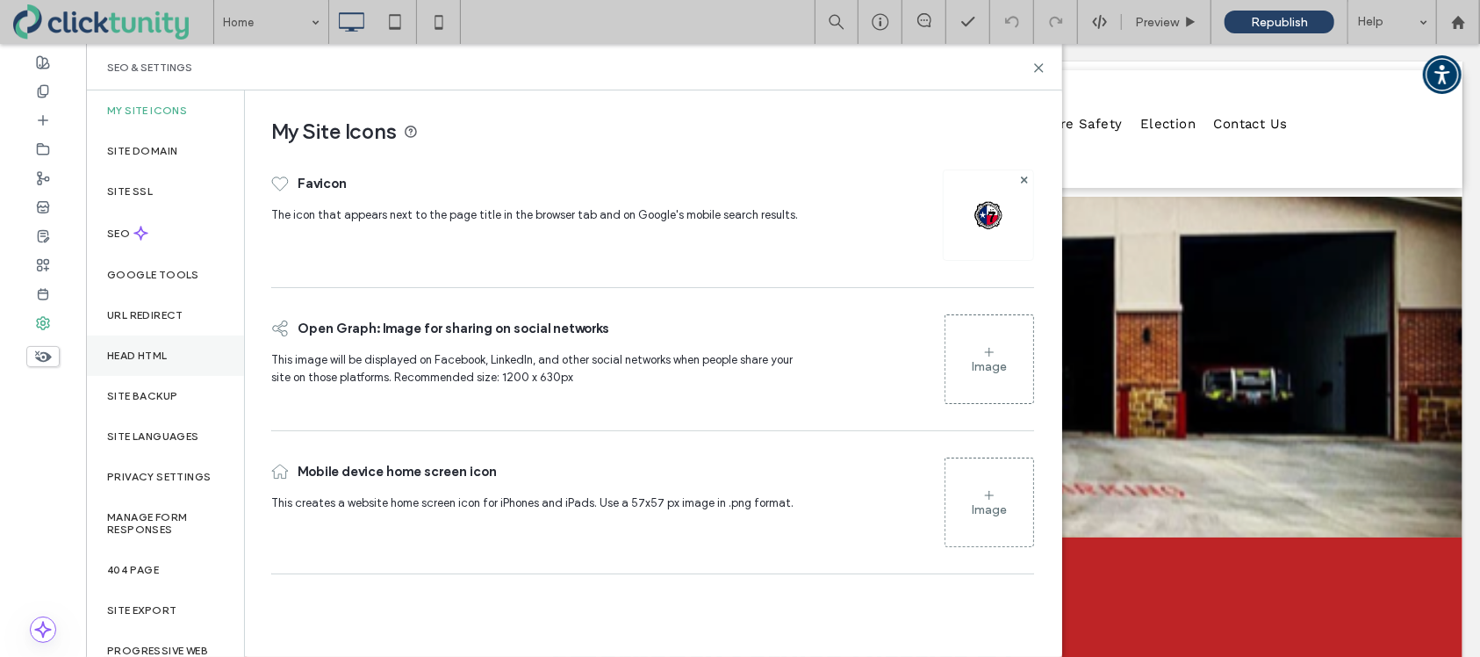
click at [159, 355] on label "Head HTML" at bounding box center [137, 355] width 61 height 12
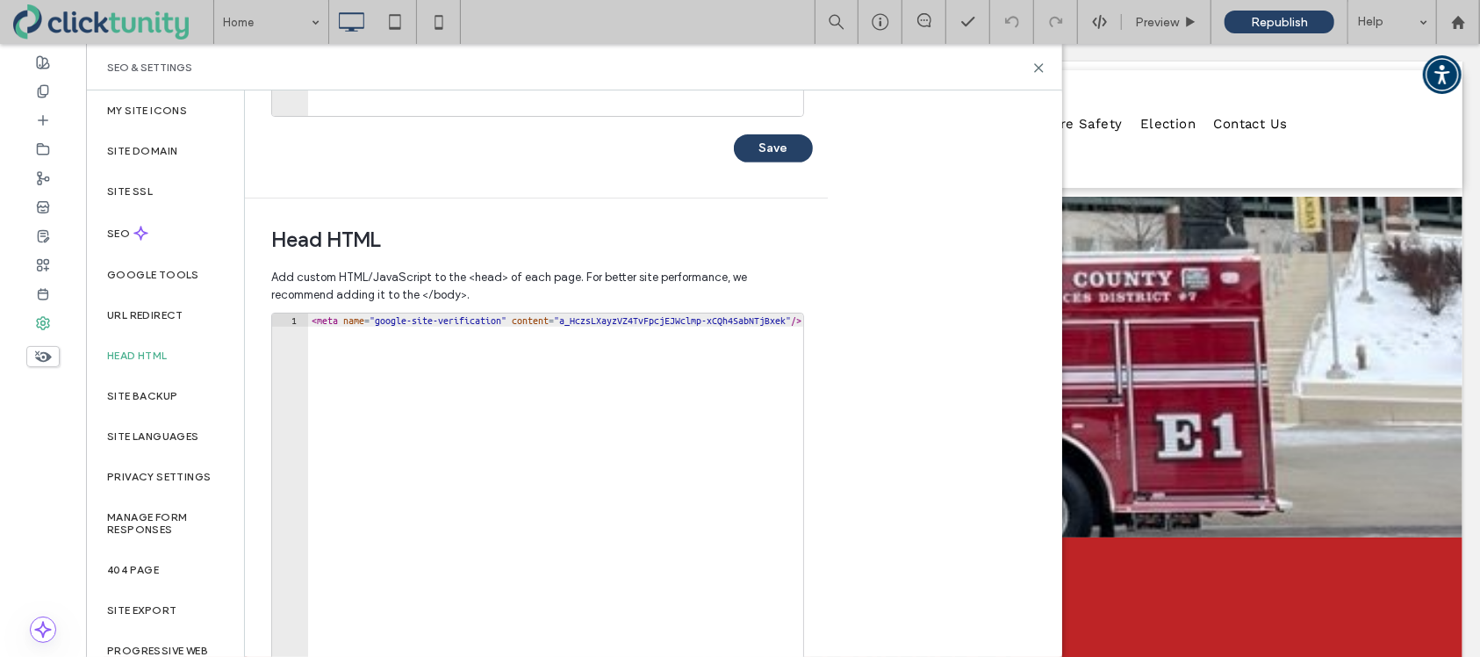
scroll to position [545, 0]
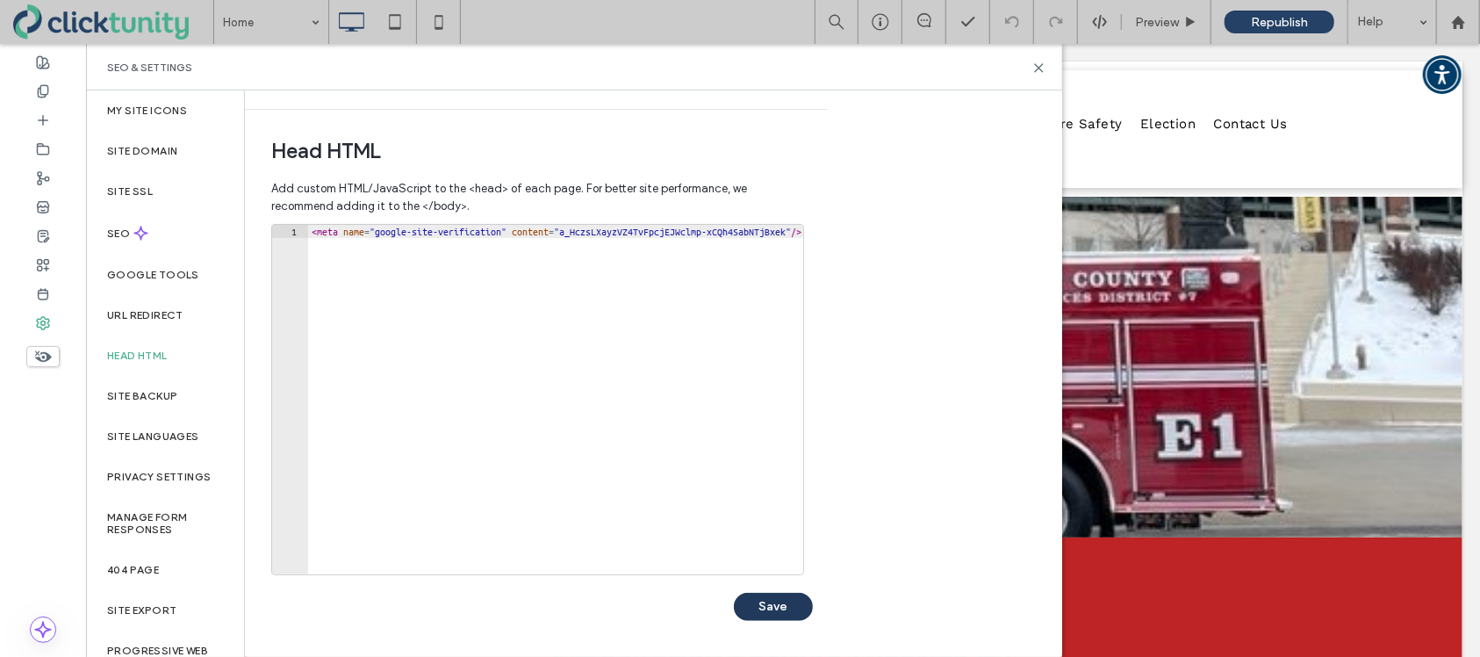
click at [754, 601] on button "Save" at bounding box center [773, 606] width 79 height 28
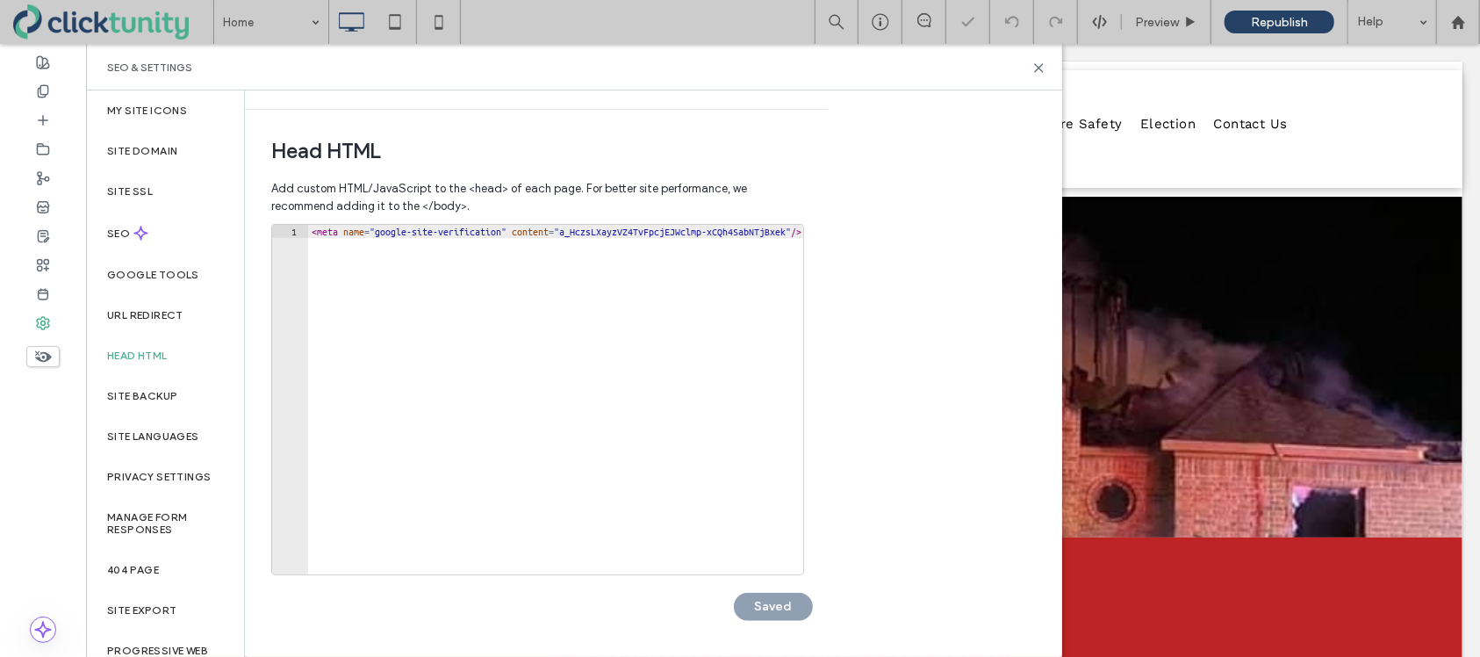
scroll to position [0, 0]
click at [1037, 70] on icon at bounding box center [1038, 67] width 13 height 13
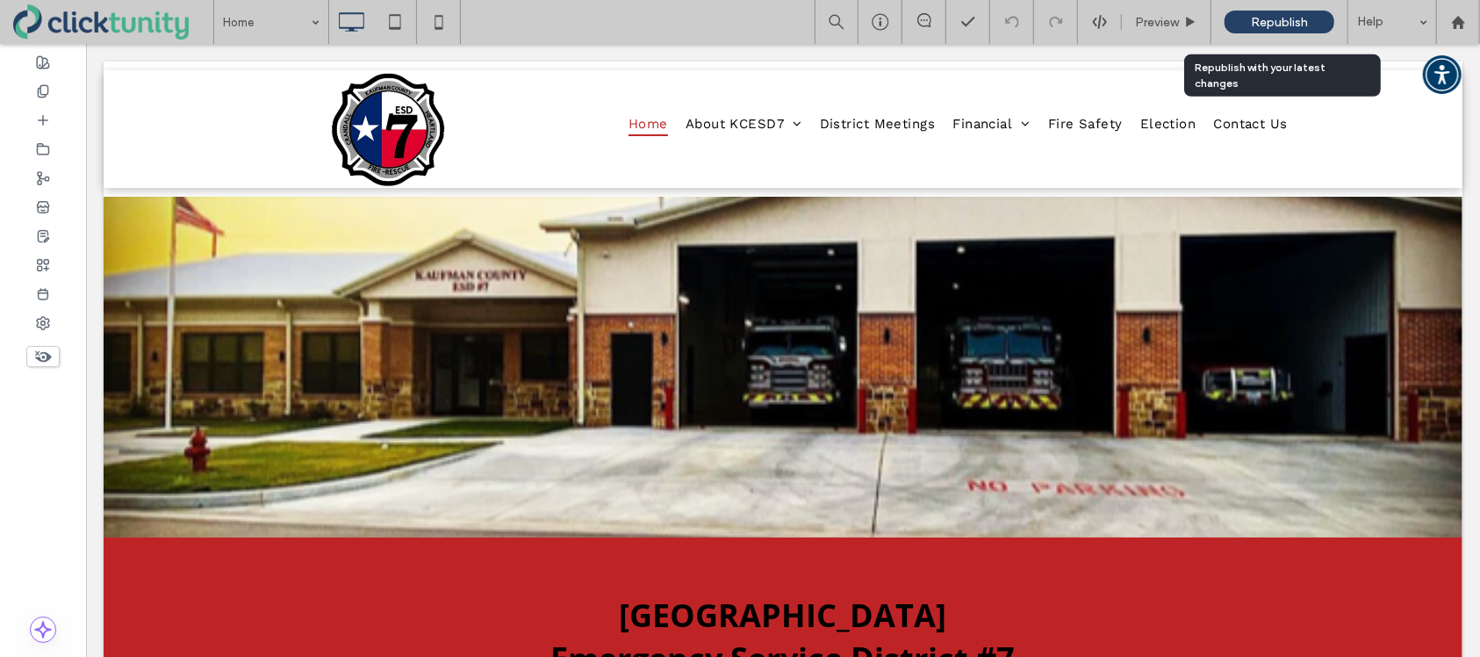
click at [1274, 21] on span "Republish" at bounding box center [1279, 22] width 57 height 15
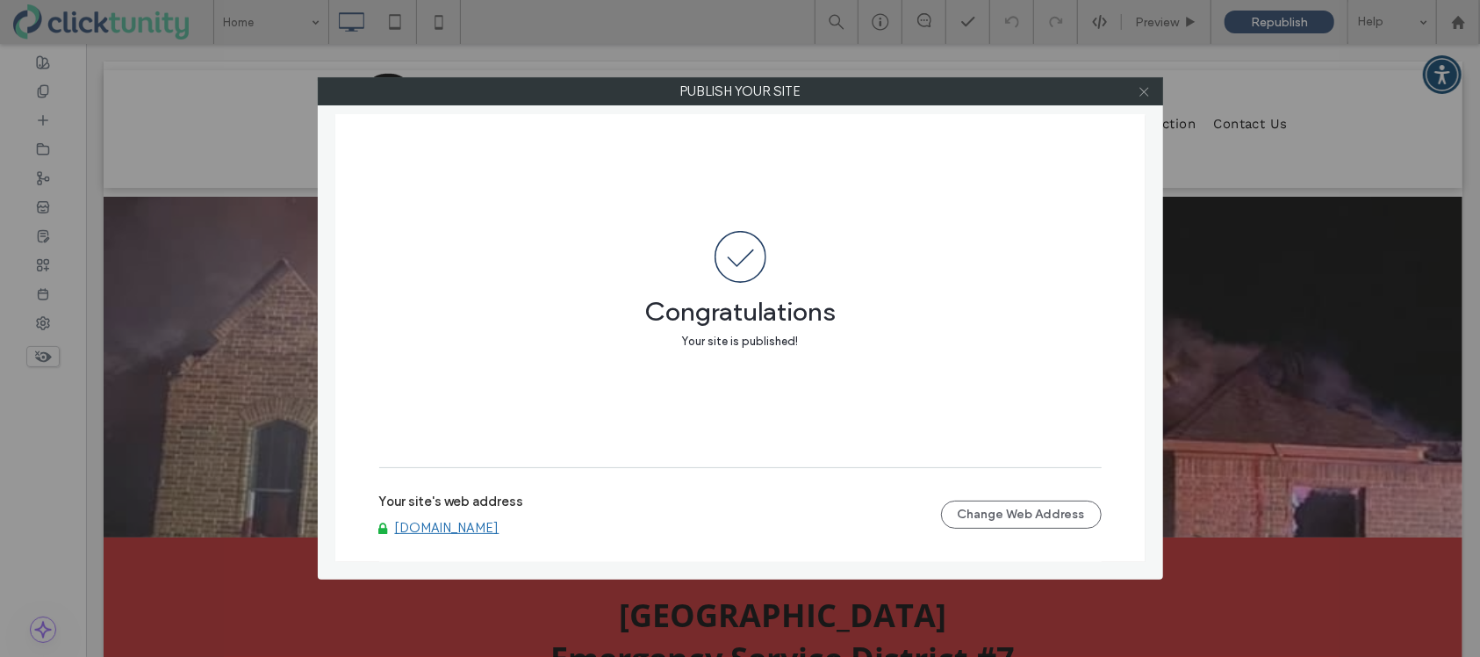
click at [1148, 95] on use at bounding box center [1143, 91] width 9 height 9
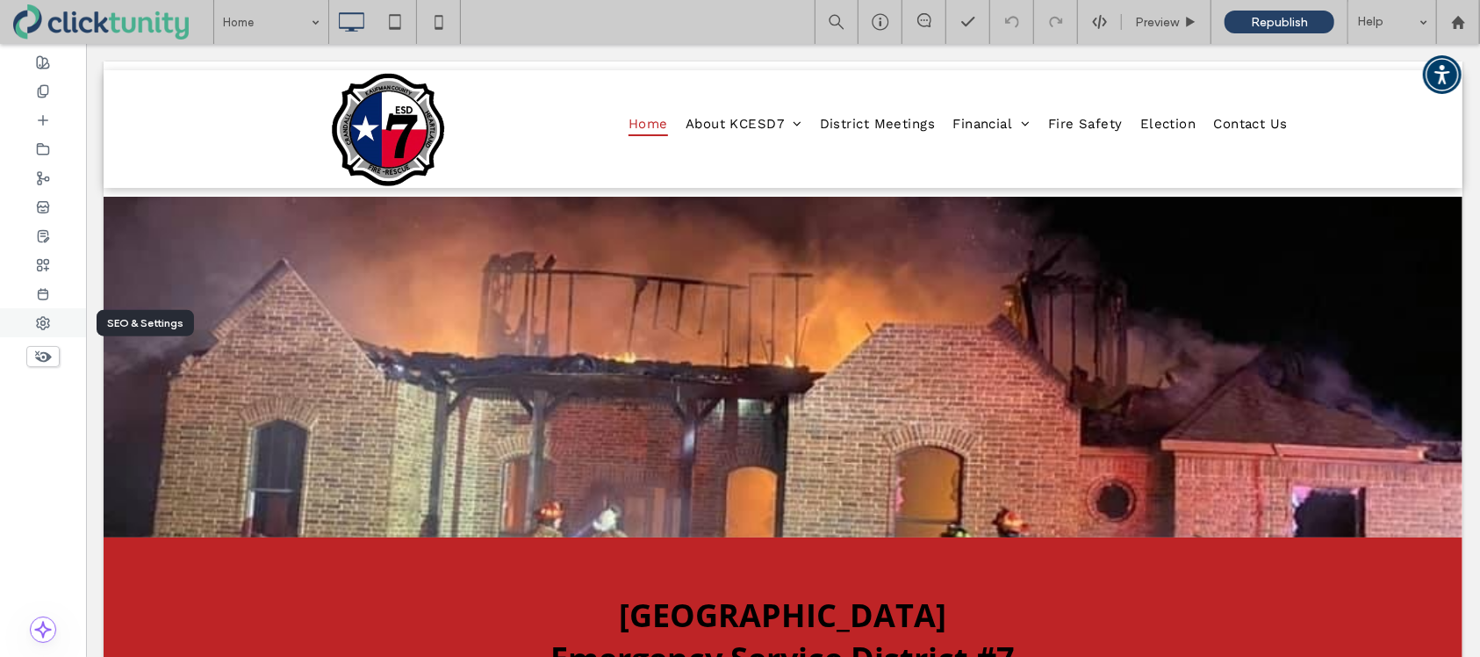
click at [55, 316] on div at bounding box center [43, 322] width 86 height 29
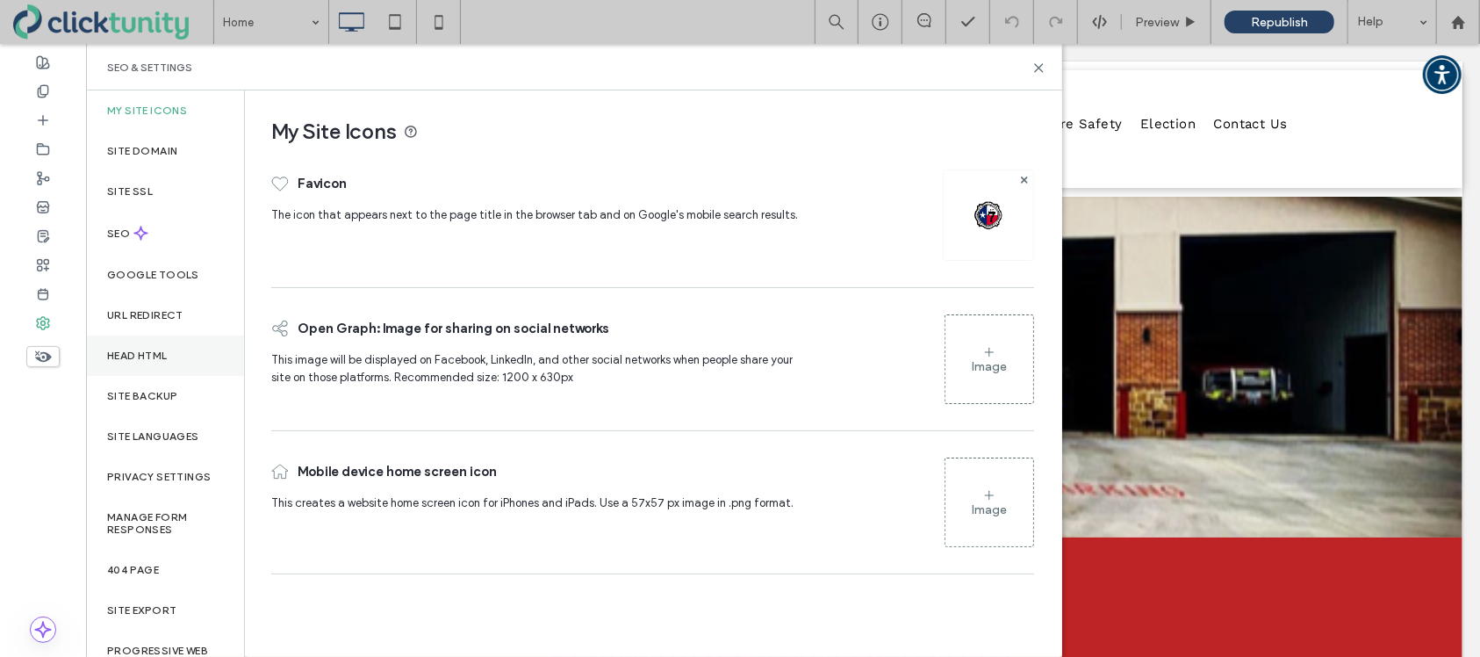
click at [161, 363] on div "Head HTML" at bounding box center [165, 355] width 158 height 40
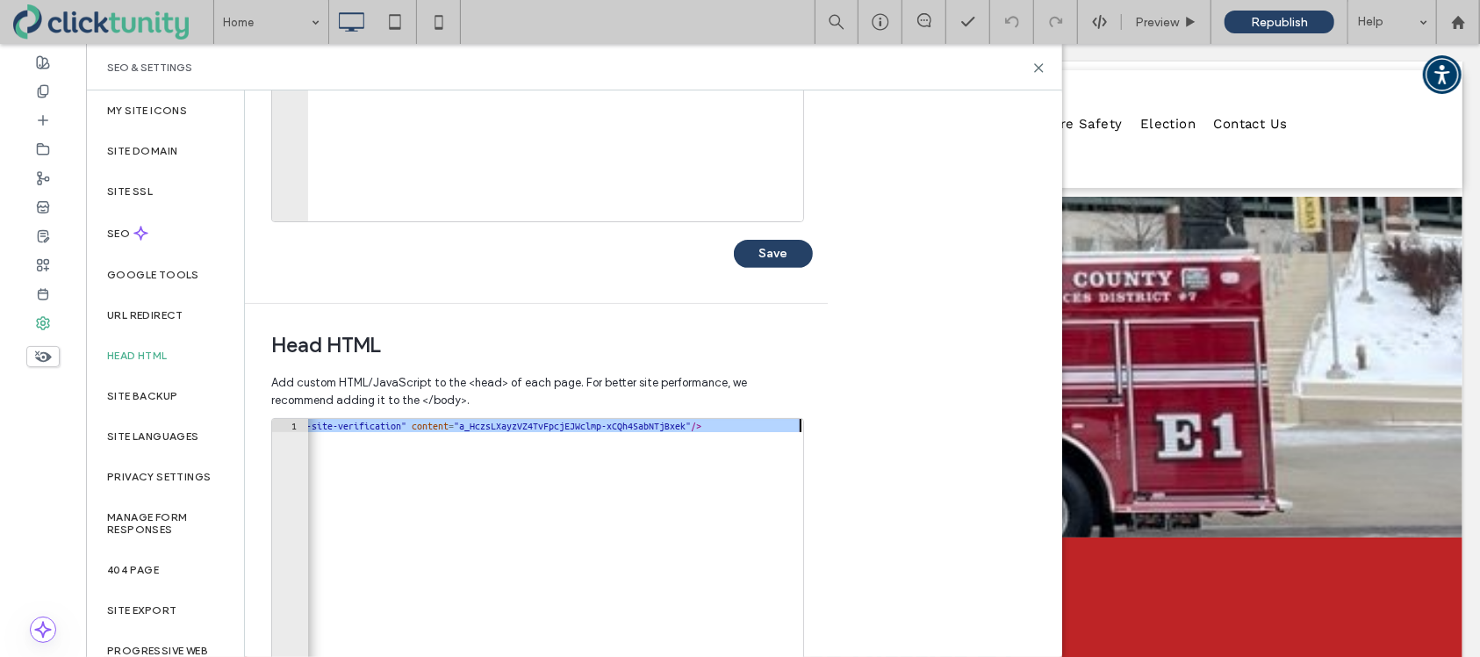
scroll to position [0, 99]
drag, startPoint x: 311, startPoint y: 426, endPoint x: 548, endPoint y: 438, distance: 237.3
click at [547, 438] on div "< meta name = "google-site-verification" content = "a_HczsLXayzVZ4TvFpcjEJWclmp…" at bounding box center [505, 607] width 595 height 376
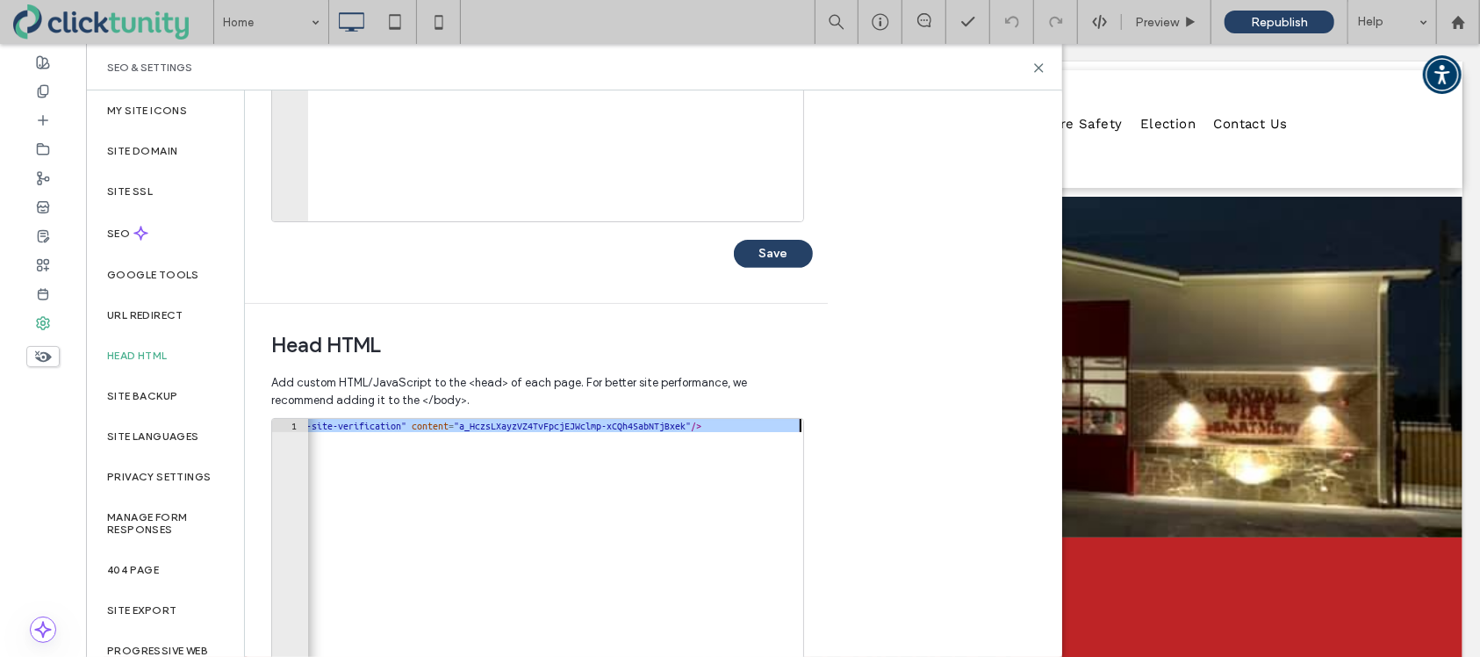
paste textarea "*"
type textarea "**********"
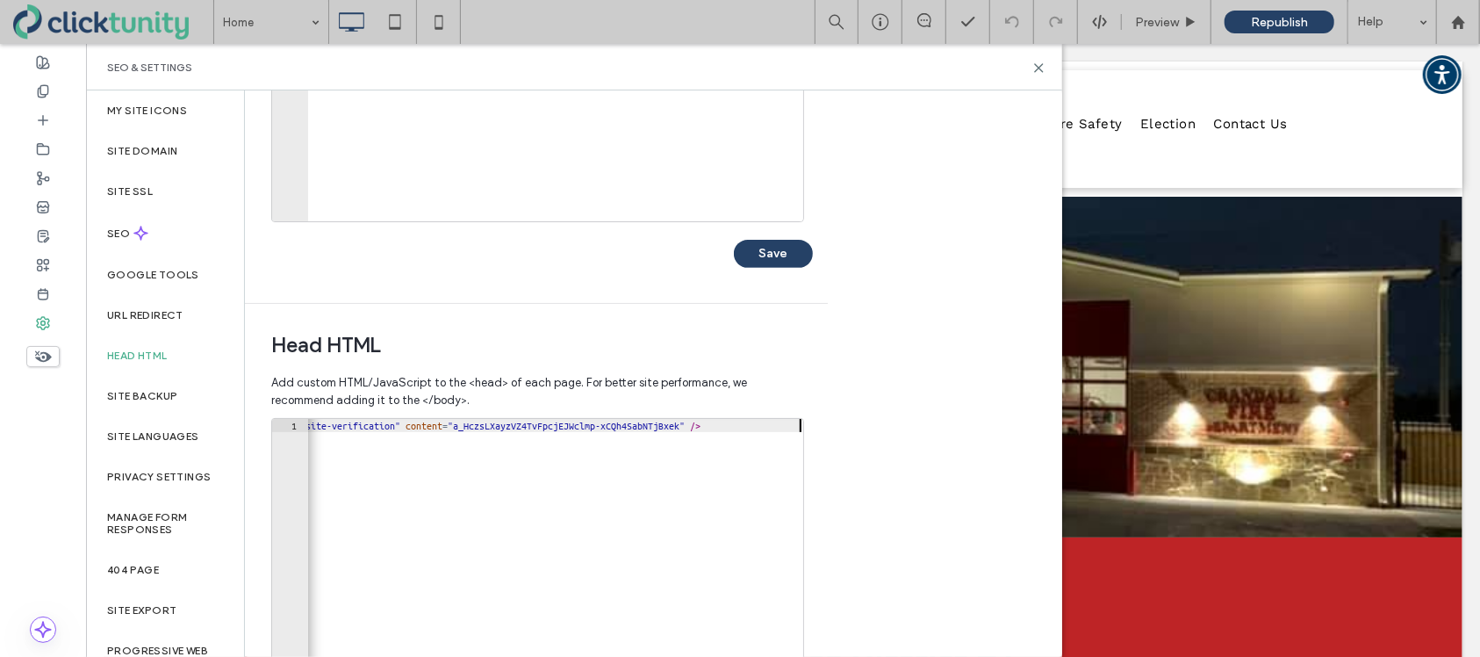
scroll to position [0, 105]
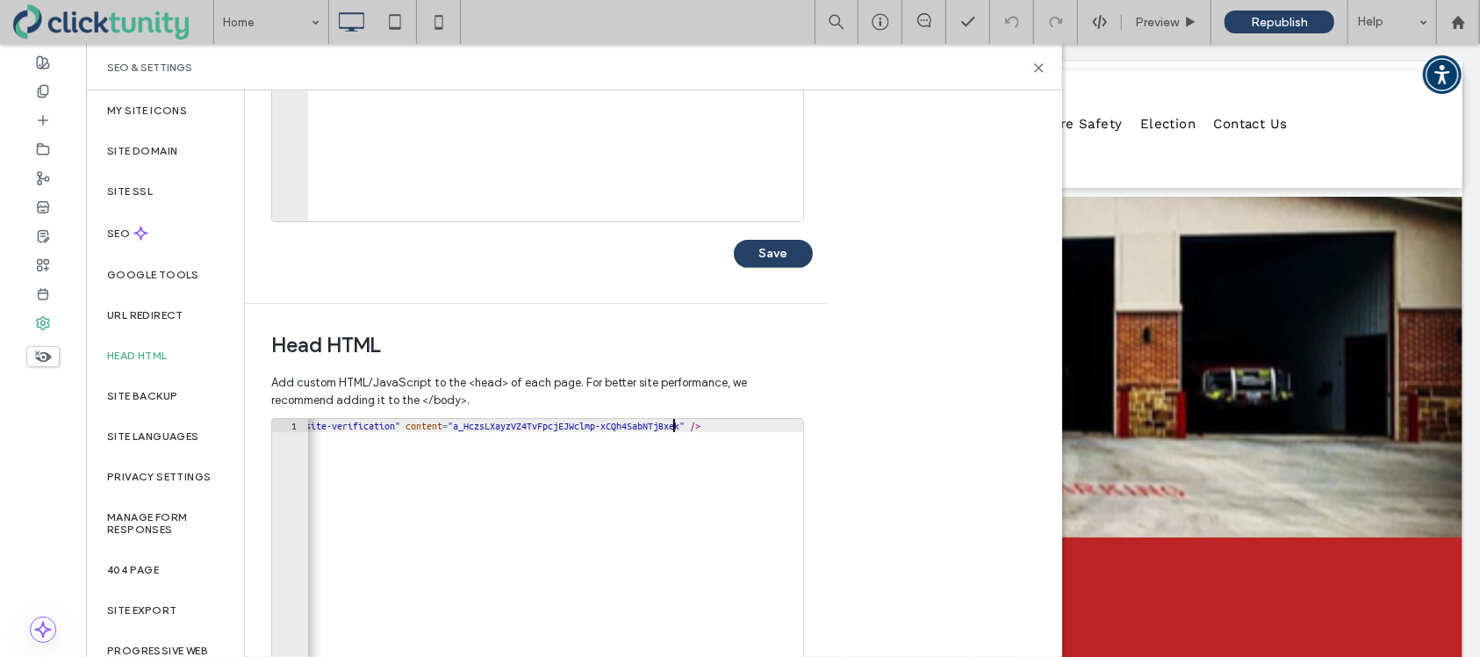
click at [798, 423] on div "< meta name = "google-site-verification" content = "a_HczsLXayzVZ4TvFpcjEJWclmp…" at bounding box center [502, 607] width 601 height 376
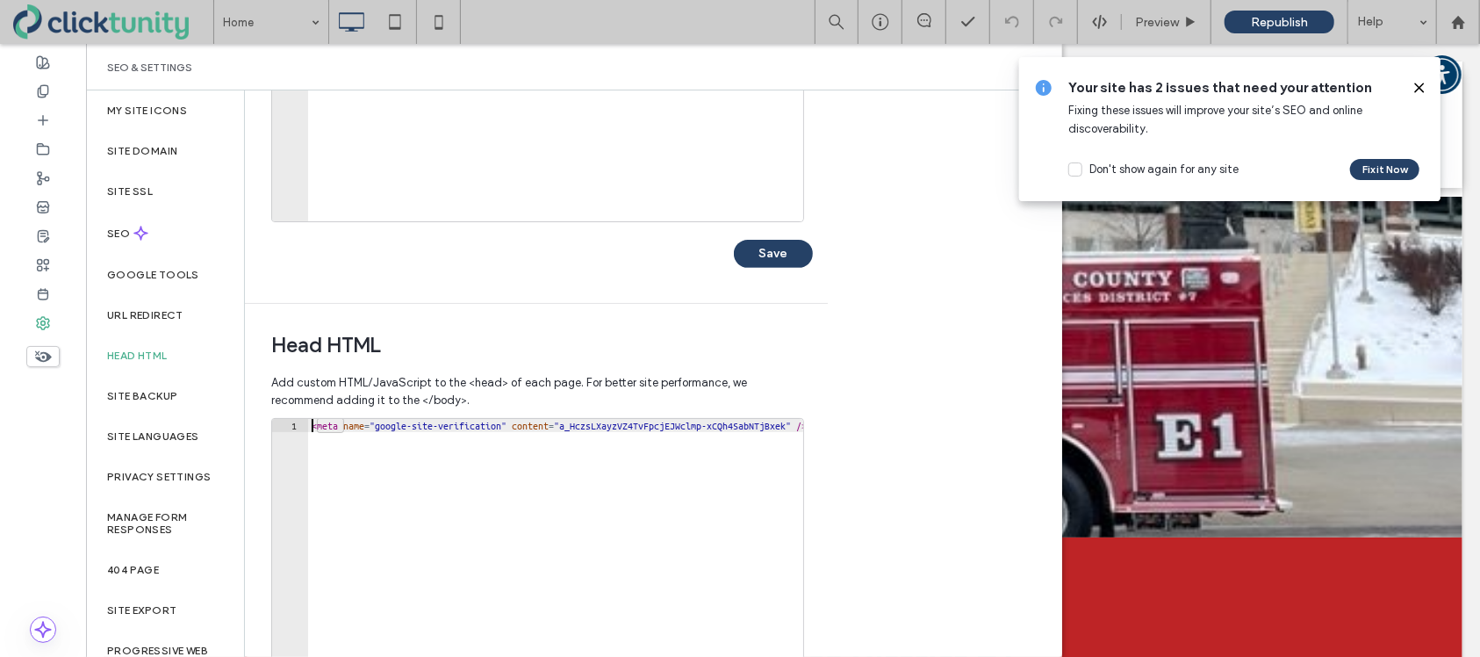
scroll to position [545, 0]
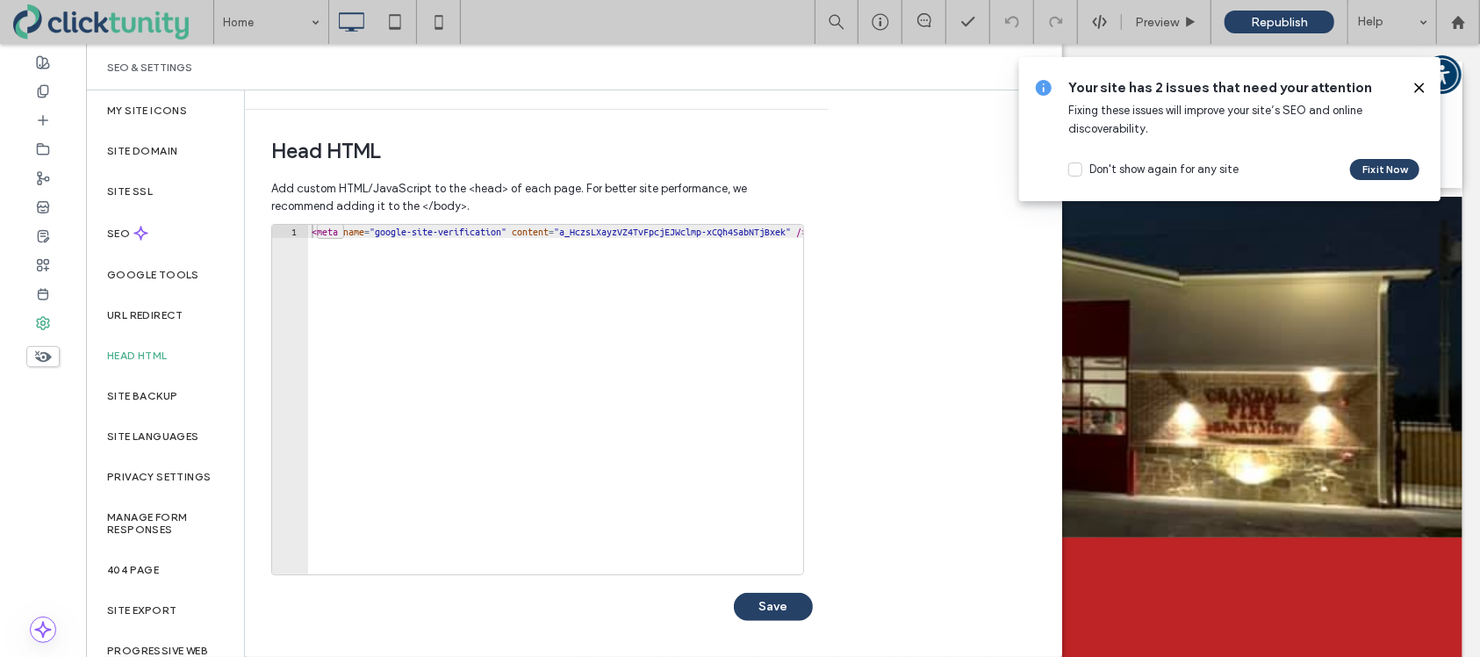
click at [1416, 92] on icon at bounding box center [1419, 88] width 14 height 14
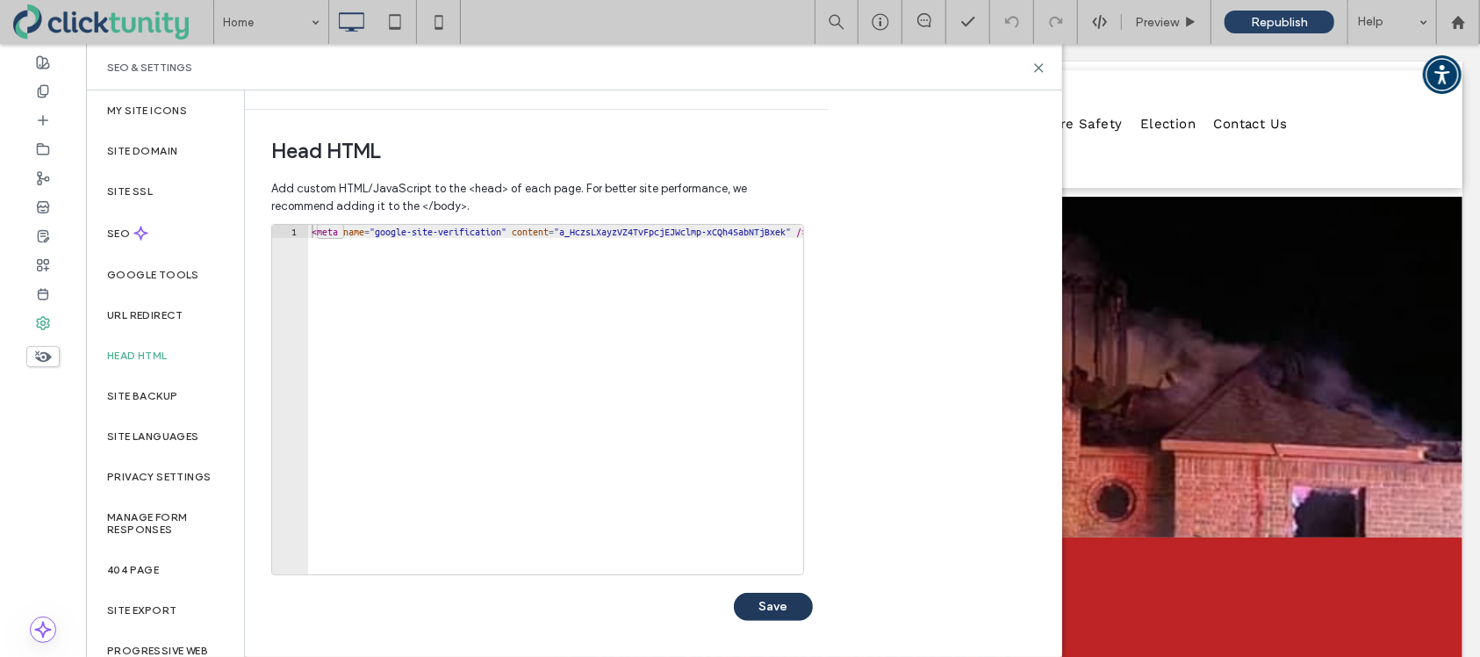
click at [784, 604] on button "Save" at bounding box center [773, 606] width 79 height 28
click at [1034, 69] on icon at bounding box center [1038, 67] width 13 height 13
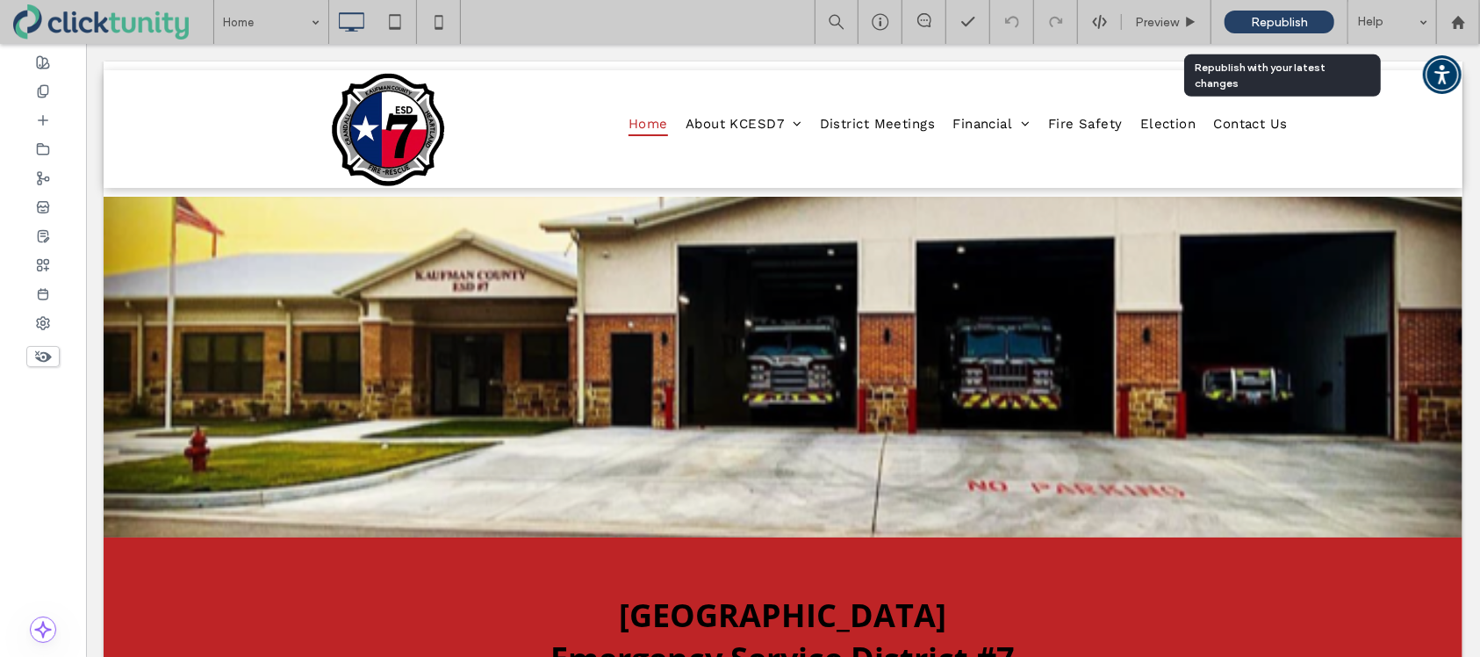
click at [1259, 25] on span "Republish" at bounding box center [1279, 22] width 57 height 15
